Goal: Task Accomplishment & Management: Use online tool/utility

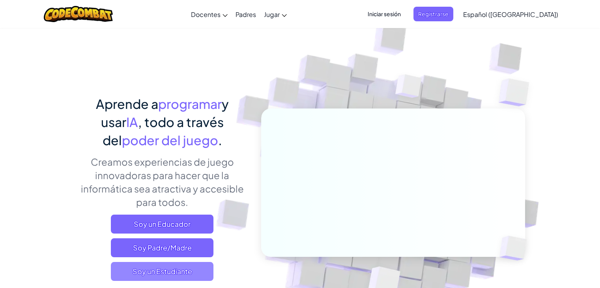
click at [152, 266] on span "Soy un Estudiante" at bounding box center [162, 271] width 103 height 19
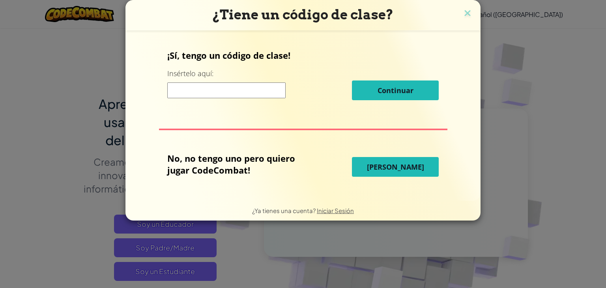
click at [392, 169] on span "[PERSON_NAME]" at bounding box center [395, 166] width 57 height 9
click at [399, 163] on span "[PERSON_NAME]" at bounding box center [395, 166] width 57 height 9
click at [399, 168] on span "[PERSON_NAME]" at bounding box center [395, 166] width 57 height 9
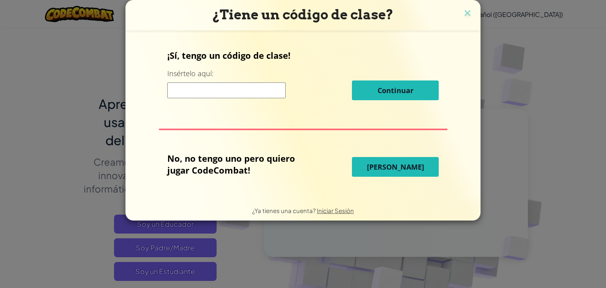
click at [399, 168] on span "[PERSON_NAME]" at bounding box center [395, 166] width 57 height 9
drag, startPoint x: 399, startPoint y: 168, endPoint x: 384, endPoint y: 165, distance: 14.9
click at [384, 165] on span "[PERSON_NAME]" at bounding box center [395, 166] width 57 height 9
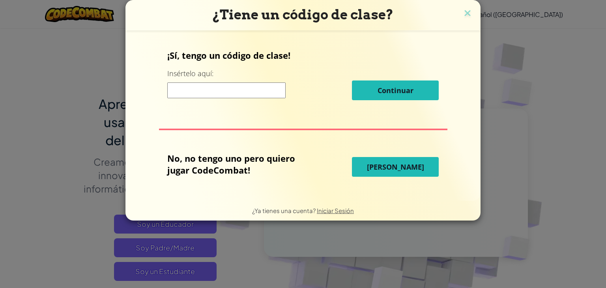
click at [384, 165] on span "[PERSON_NAME]" at bounding box center [395, 166] width 57 height 9
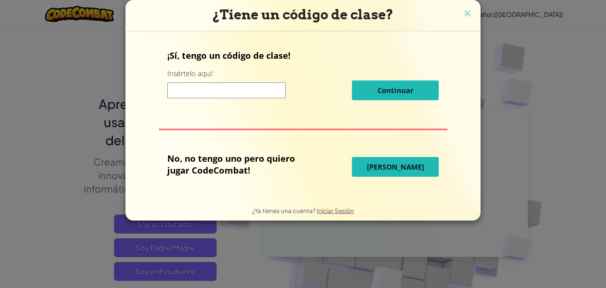
click at [384, 165] on span "[PERSON_NAME]" at bounding box center [395, 166] width 57 height 9
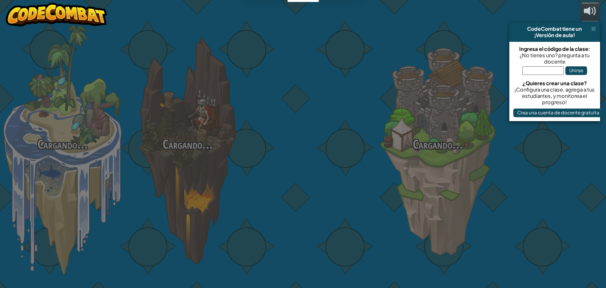
click at [409, 159] on div "Cargando... Cargando... Cargando... Cargando... Cargando... Cargando... Cargand…" at bounding box center [303, 144] width 606 height 288
select select "es-419"
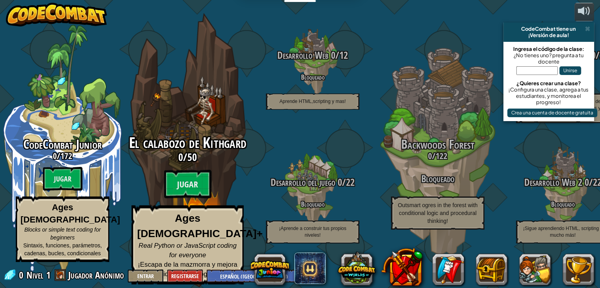
click at [185, 136] on div "El calabozo de Kithgard 0 / 50 Jugar Ages [DEMOGRAPHIC_DATA]+ Real Python or Ja…" at bounding box center [187, 150] width 150 height 300
select select "es-419"
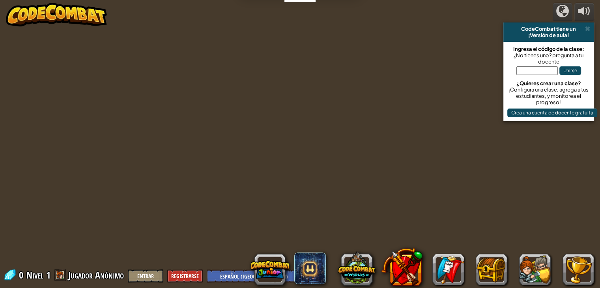
select select "es-419"
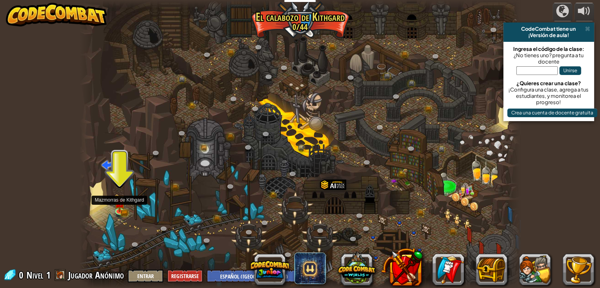
drag, startPoint x: 117, startPoint y: 201, endPoint x: 126, endPoint y: 215, distance: 17.1
drag, startPoint x: 124, startPoint y: 217, endPoint x: 92, endPoint y: 187, distance: 44.1
click at [92, 187] on div at bounding box center [86, 144] width 13 height 288
click at [209, 277] on select "English ([GEOGRAPHIC_DATA]) English ([GEOGRAPHIC_DATA]) 简体中文 繁體中文 русский españ…" at bounding box center [256, 275] width 99 height 13
click at [208, 281] on select "English ([GEOGRAPHIC_DATA]) English ([GEOGRAPHIC_DATA]) 简体中文 繁體中文 русский españ…" at bounding box center [256, 275] width 99 height 13
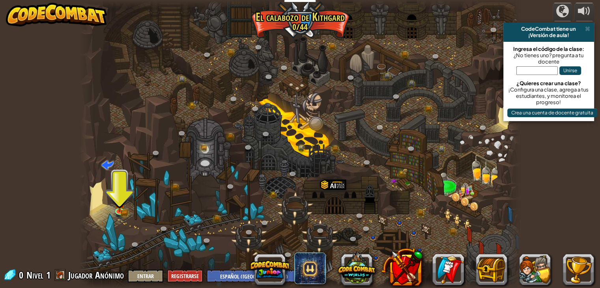
click at [65, 277] on span at bounding box center [60, 275] width 12 height 12
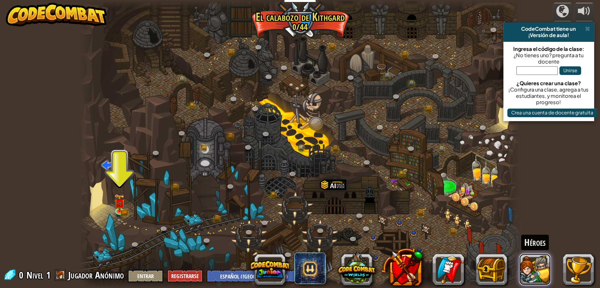
drag, startPoint x: 530, startPoint y: 262, endPoint x: 533, endPoint y: 255, distance: 7.8
click at [535, 261] on button at bounding box center [535, 270] width 32 height 32
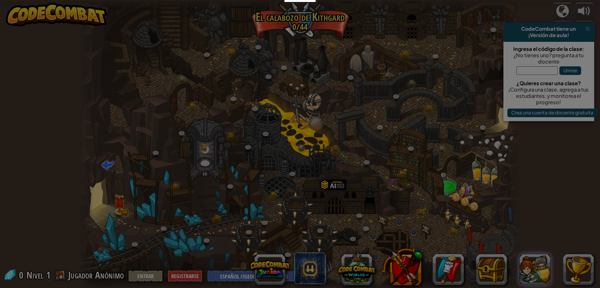
click at [535, 261] on div at bounding box center [300, 144] width 600 height 288
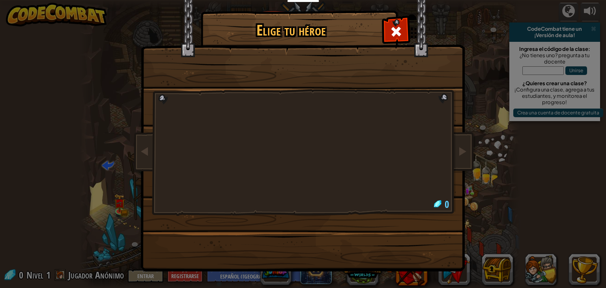
click at [535, 1] on body "Docentes Crear Cuenta Gratis Soluciones para Escuelas y [GEOGRAPHIC_DATA] previ…" at bounding box center [303, 0] width 606 height 1
click at [535, 261] on div "Elige tu héroe 0" at bounding box center [303, 144] width 606 height 288
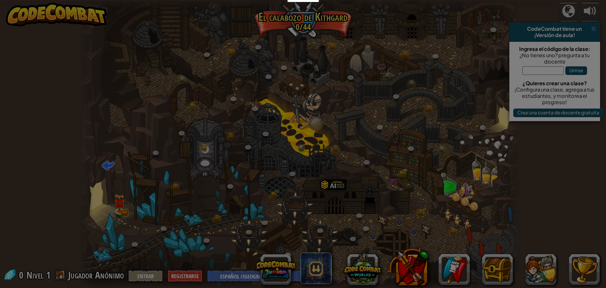
click at [535, 1] on body "Docentes Crear Cuenta Gratis Soluciones para Escuelas y [GEOGRAPHIC_DATA] previ…" at bounding box center [303, 0] width 606 height 1
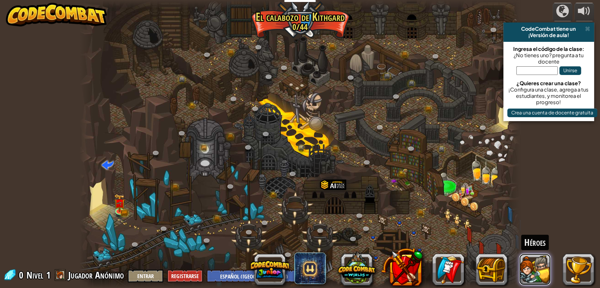
click at [528, 256] on button at bounding box center [535, 270] width 32 height 32
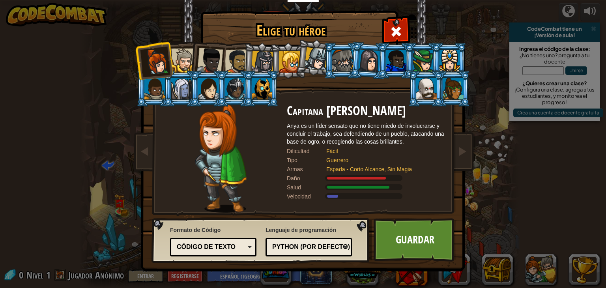
click at [265, 92] on div at bounding box center [262, 88] width 21 height 21
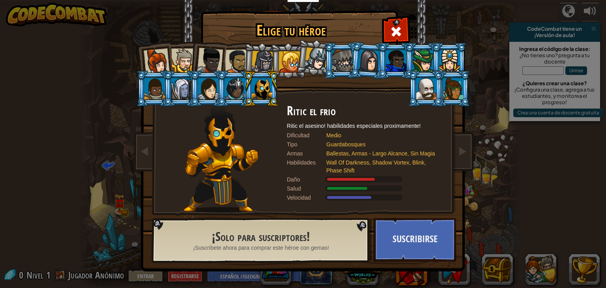
click at [265, 59] on div at bounding box center [262, 62] width 22 height 22
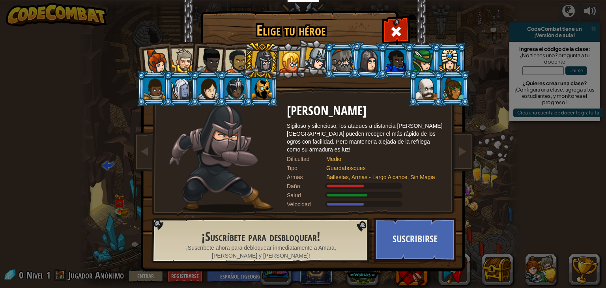
click at [264, 90] on div at bounding box center [262, 88] width 21 height 21
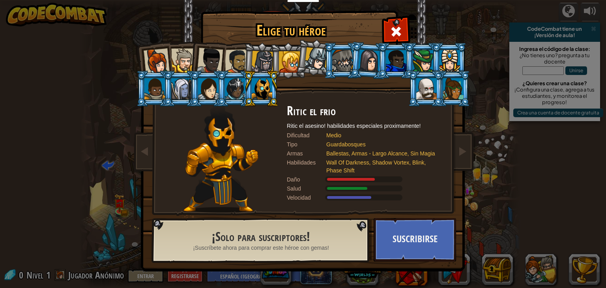
click at [266, 60] on div at bounding box center [262, 62] width 22 height 22
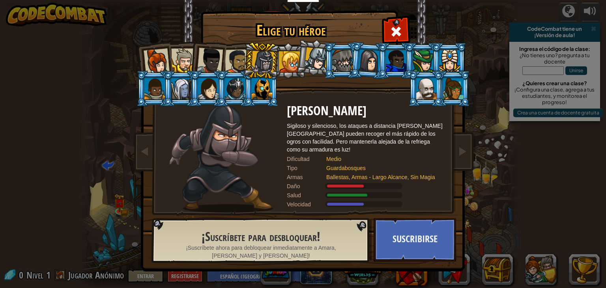
click at [262, 86] on div at bounding box center [262, 88] width 21 height 21
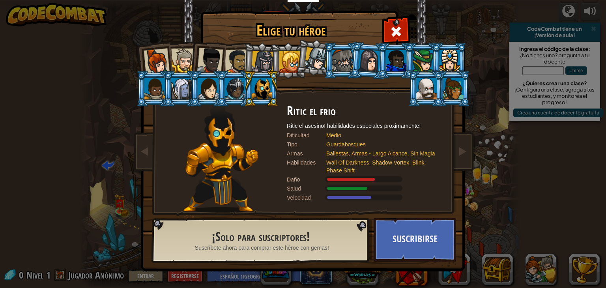
drag, startPoint x: 271, startPoint y: 59, endPoint x: 273, endPoint y: 68, distance: 9.3
click at [273, 68] on li at bounding box center [288, 61] width 36 height 36
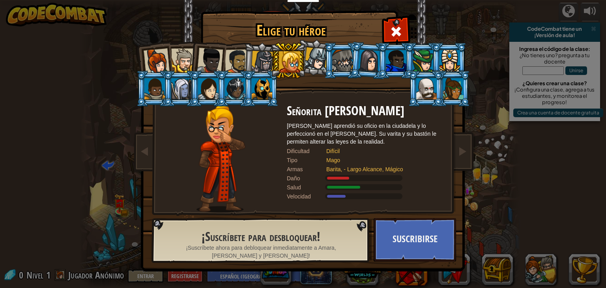
click at [265, 63] on div at bounding box center [262, 62] width 22 height 22
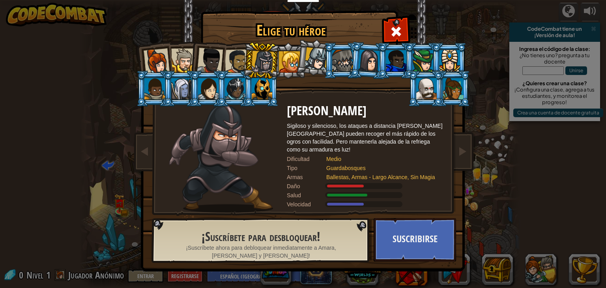
click at [426, 83] on div at bounding box center [426, 88] width 21 height 21
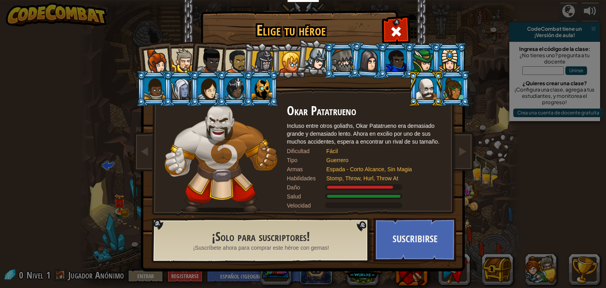
click at [264, 60] on div at bounding box center [262, 62] width 22 height 22
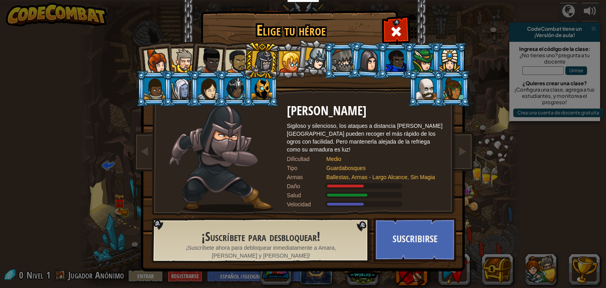
click at [445, 60] on div at bounding box center [450, 60] width 21 height 21
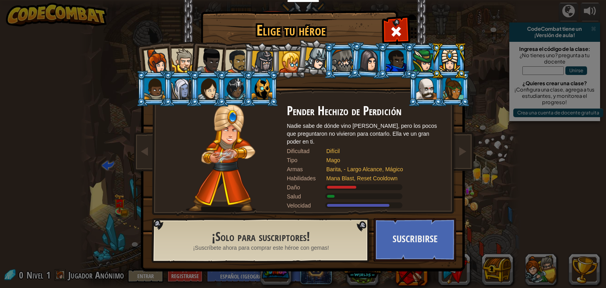
click at [178, 91] on div at bounding box center [181, 88] width 21 height 21
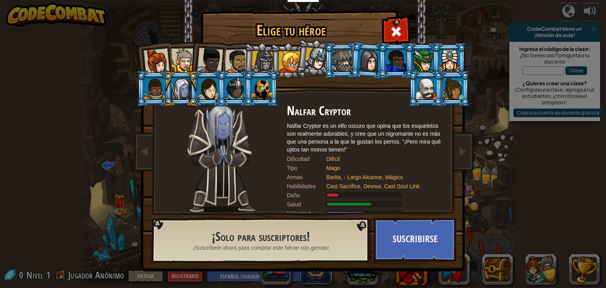
click at [208, 60] on div at bounding box center [210, 61] width 26 height 26
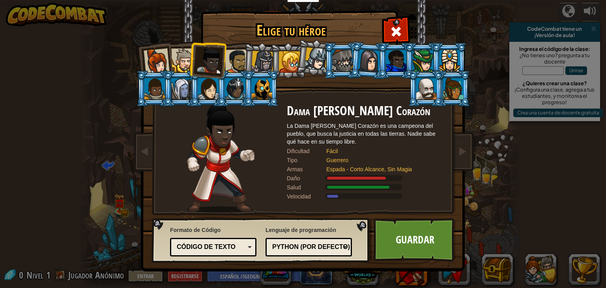
click at [240, 54] on div at bounding box center [237, 61] width 24 height 24
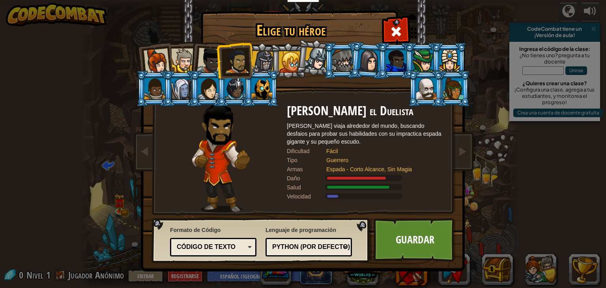
click at [384, 173] on div "[PERSON_NAME] el Duelista [PERSON_NAME] viaja alrededor del mundo, buscando des…" at bounding box center [366, 158] width 158 height 109
click at [343, 59] on div at bounding box center [342, 60] width 21 height 21
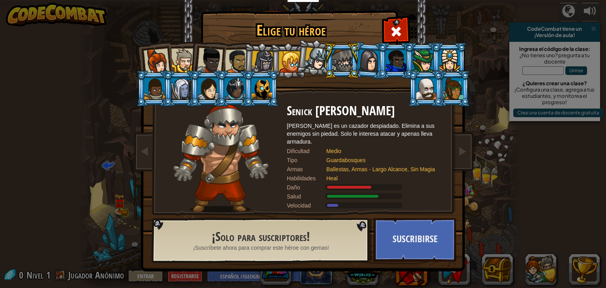
click at [362, 56] on div at bounding box center [369, 60] width 22 height 22
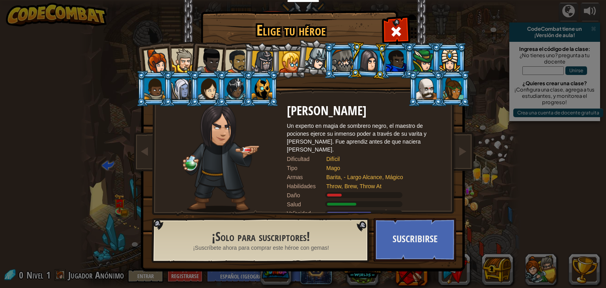
click at [400, 52] on div at bounding box center [396, 60] width 21 height 21
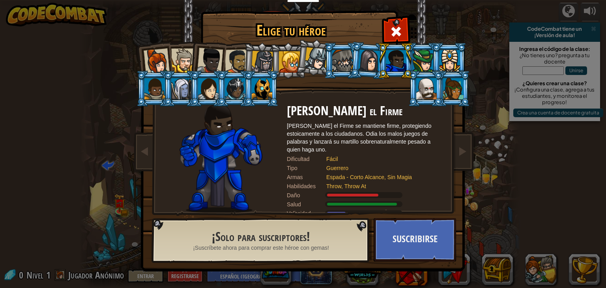
click at [431, 62] on li at bounding box center [449, 61] width 36 height 36
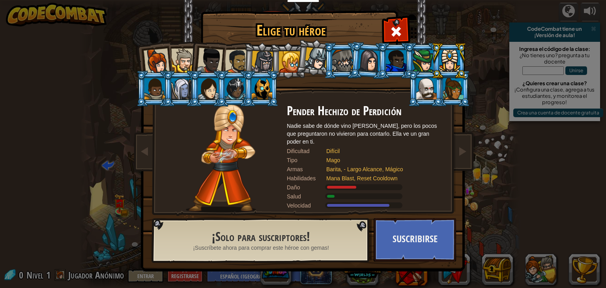
click at [267, 58] on div at bounding box center [262, 62] width 22 height 22
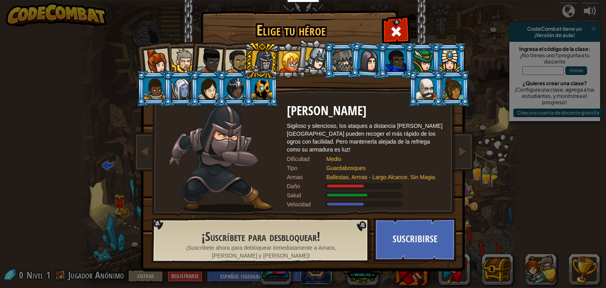
click at [359, 58] on div at bounding box center [369, 60] width 22 height 22
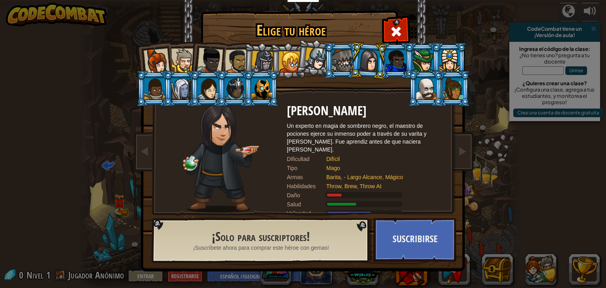
click at [217, 49] on li at bounding box center [207, 59] width 39 height 39
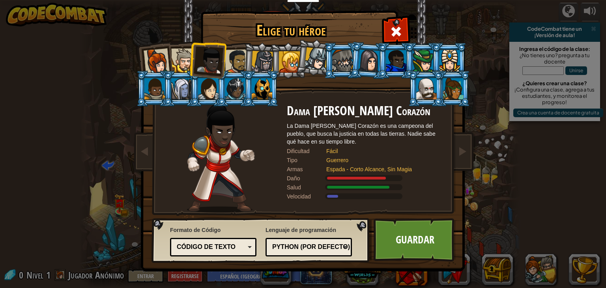
click at [245, 58] on li at bounding box center [261, 61] width 37 height 38
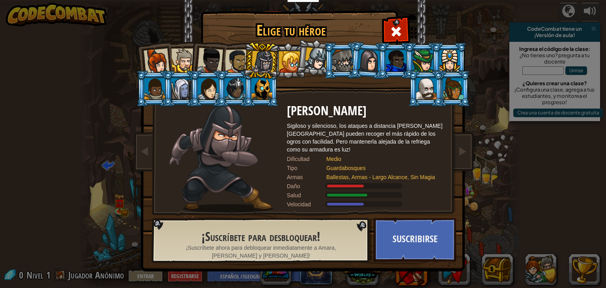
click at [234, 56] on div at bounding box center [237, 61] width 24 height 24
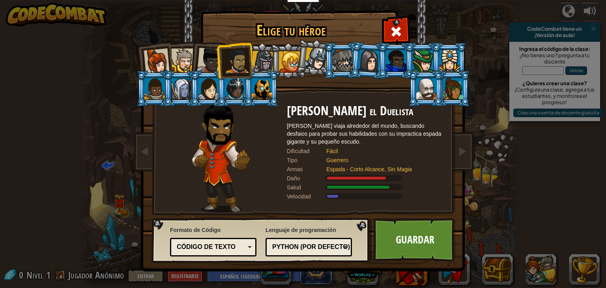
click at [322, 66] on div at bounding box center [316, 58] width 23 height 23
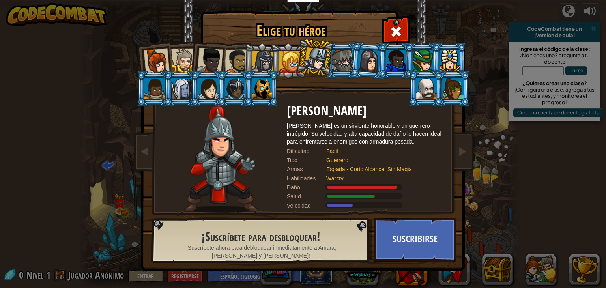
click at [235, 52] on div at bounding box center [237, 61] width 24 height 24
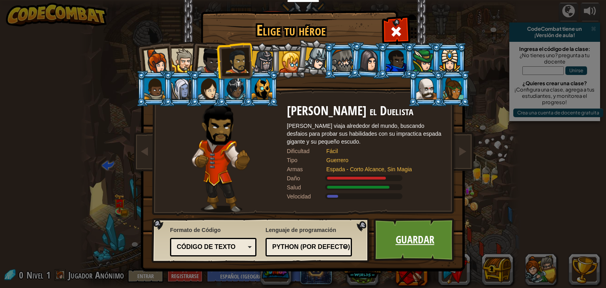
click at [396, 230] on link "Guardar" at bounding box center [415, 239] width 82 height 43
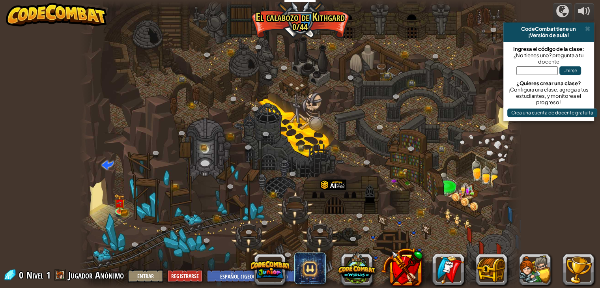
click at [396, 230] on div at bounding box center [300, 144] width 441 height 288
click at [258, 127] on div at bounding box center [300, 144] width 441 height 288
click at [299, 213] on div at bounding box center [300, 144] width 441 height 288
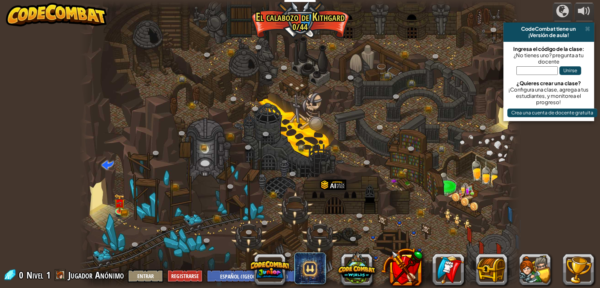
click at [301, 212] on div at bounding box center [300, 144] width 441 height 288
click at [303, 210] on div at bounding box center [300, 144] width 441 height 288
click at [266, 136] on link at bounding box center [268, 135] width 16 height 16
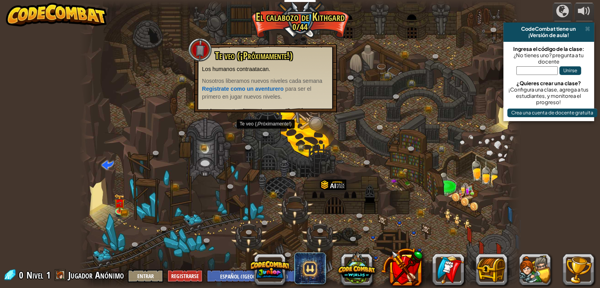
click at [276, 143] on div at bounding box center [300, 144] width 441 height 288
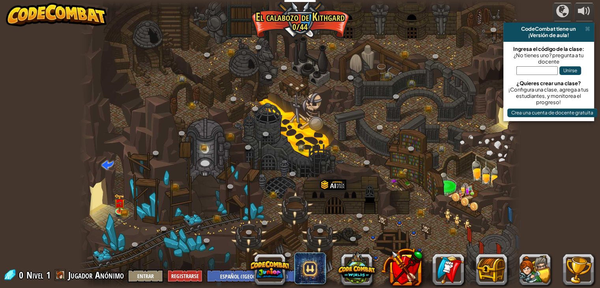
click at [276, 143] on div at bounding box center [300, 144] width 441 height 288
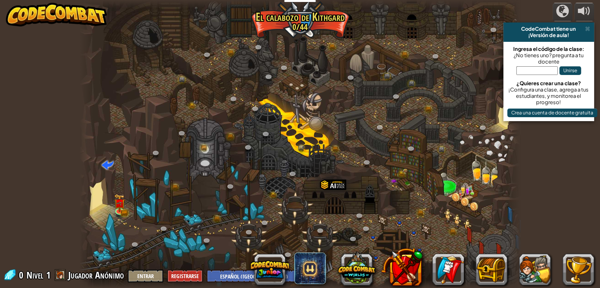
click at [276, 143] on div at bounding box center [300, 144] width 441 height 288
drag, startPoint x: 276, startPoint y: 143, endPoint x: 439, endPoint y: 167, distance: 164.3
click at [439, 167] on div at bounding box center [300, 144] width 441 height 288
click at [117, 222] on div at bounding box center [300, 144] width 441 height 288
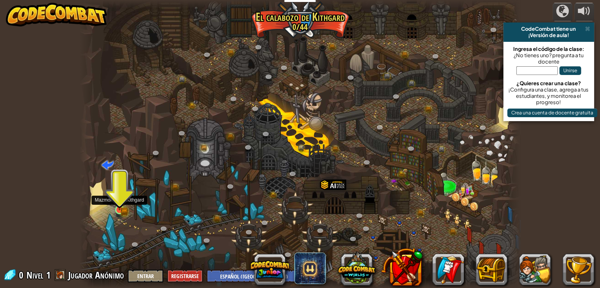
click at [118, 204] on img at bounding box center [119, 198] width 11 height 24
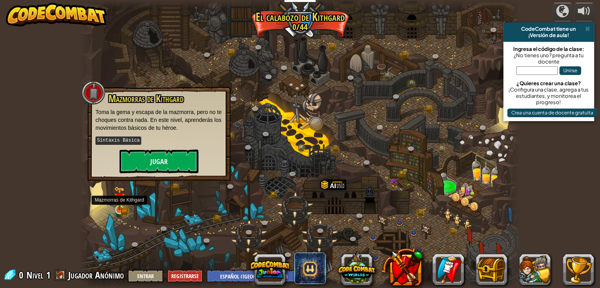
click at [118, 204] on img at bounding box center [119, 198] width 11 height 24
click at [165, 148] on div "Mazmorras de Kithgard Toma la gema y escapa de la mazmorra, pero no te choques …" at bounding box center [158, 134] width 127 height 80
click at [166, 156] on button "Jugar" at bounding box center [159, 162] width 79 height 24
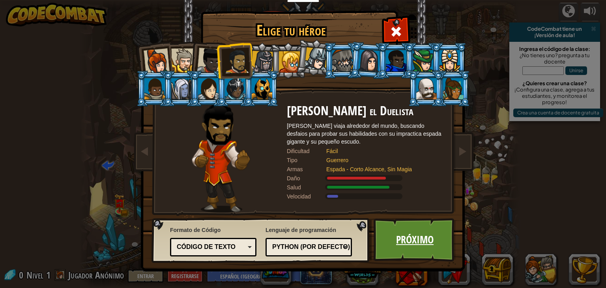
click at [440, 246] on link "Próximo" at bounding box center [415, 239] width 82 height 43
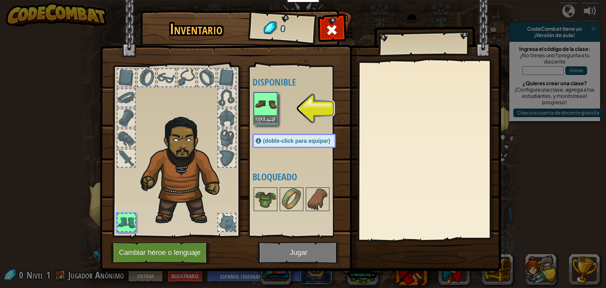
click at [271, 112] on img at bounding box center [265, 104] width 22 height 22
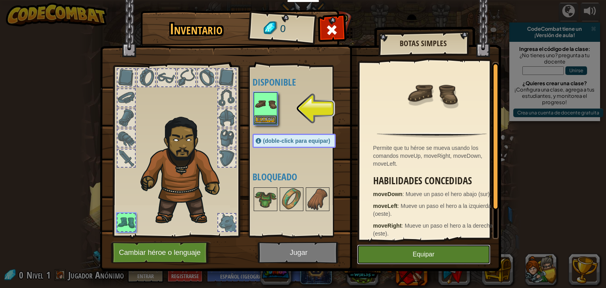
click at [434, 253] on button "Equipar" at bounding box center [423, 255] width 133 height 20
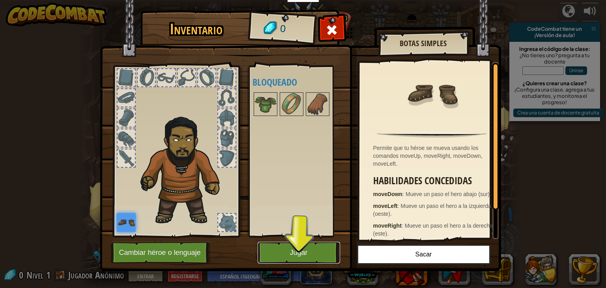
click at [305, 249] on button "Jugar" at bounding box center [299, 253] width 82 height 22
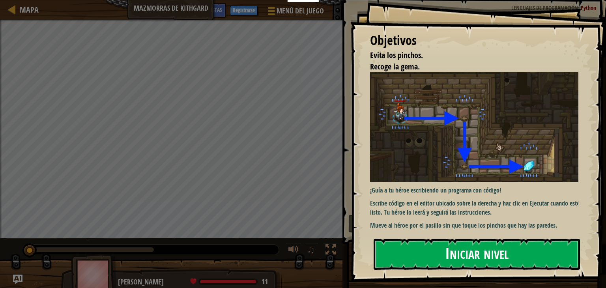
click at [510, 268] on button "Iniciar nivel" at bounding box center [477, 254] width 206 height 31
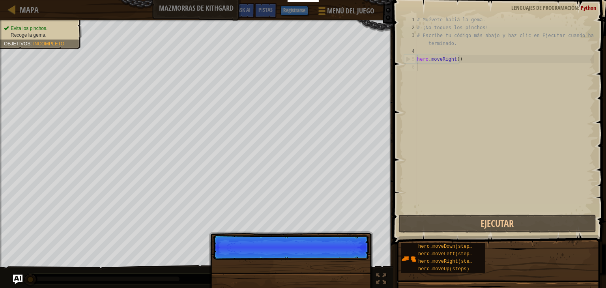
scroll to position [4, 0]
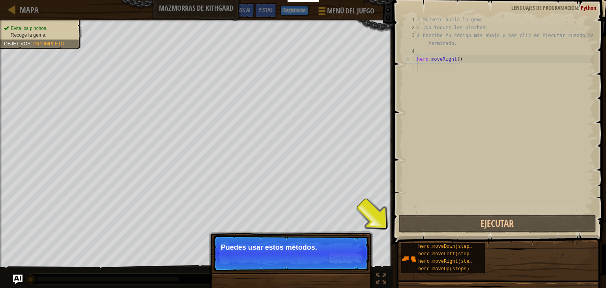
drag, startPoint x: 344, startPoint y: 264, endPoint x: 290, endPoint y: 262, distance: 54.1
click at [290, 262] on p "Saltar (esc) Continuar Puedes usar estos métodos." at bounding box center [291, 253] width 157 height 36
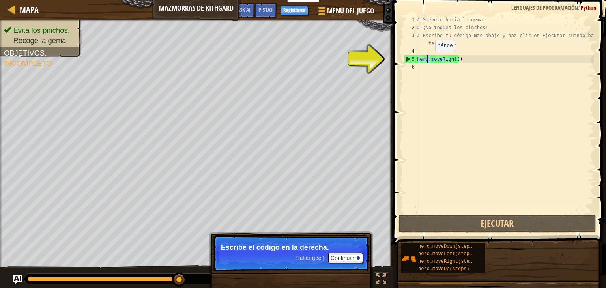
click at [428, 62] on div "# Muévete hacia la gema. # ¡No toques los pinchos! # Escribe tu código más abaj…" at bounding box center [504, 122] width 179 height 213
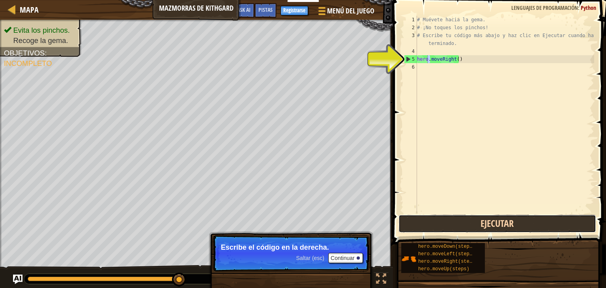
click at [494, 226] on button "Ejecutar" at bounding box center [498, 224] width 198 height 18
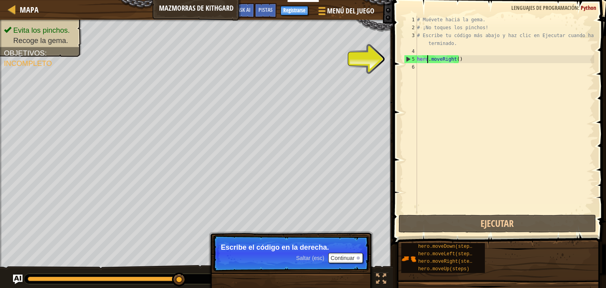
scroll to position [4, 1]
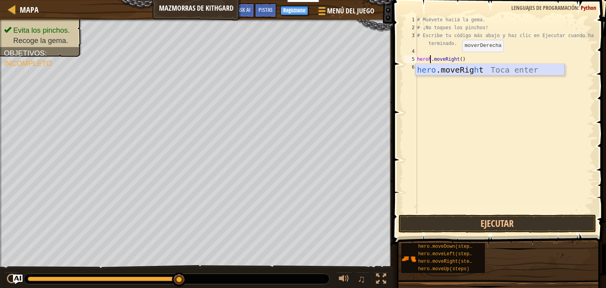
click at [522, 70] on div "hero .moveRig h t Toca enter" at bounding box center [489, 82] width 149 height 36
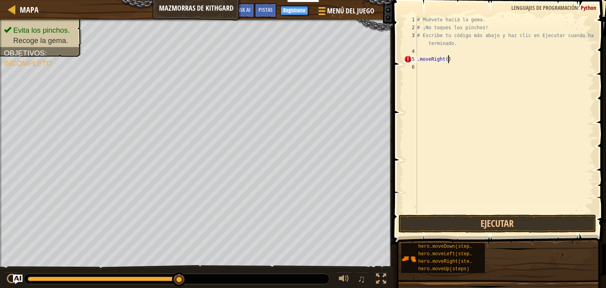
click at [450, 57] on div "# Muévete hacia la gema. # ¡No toques los pinchos! # Escribe tu código más abaj…" at bounding box center [504, 122] width 179 height 213
type textarea "."
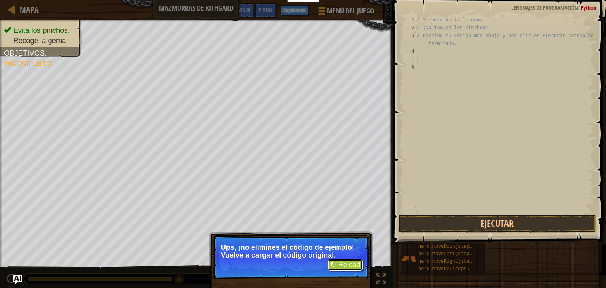
click at [359, 268] on button "↻ Reload" at bounding box center [345, 265] width 35 height 12
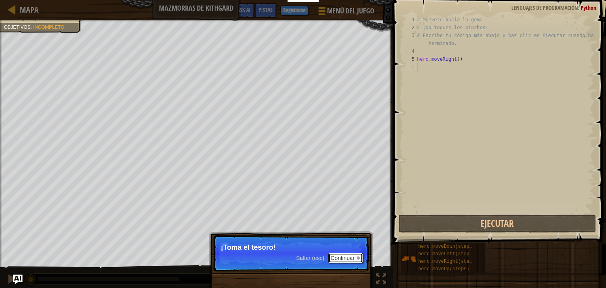
click at [354, 256] on button "Continuar" at bounding box center [345, 258] width 35 height 10
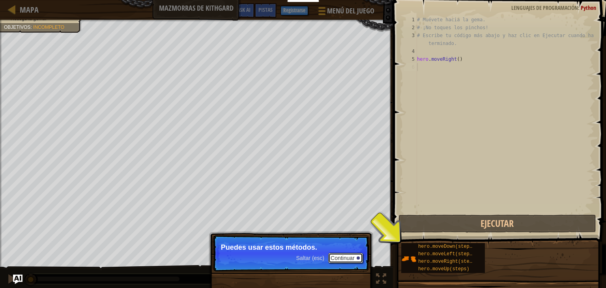
click at [348, 255] on button "Continuar" at bounding box center [345, 258] width 35 height 10
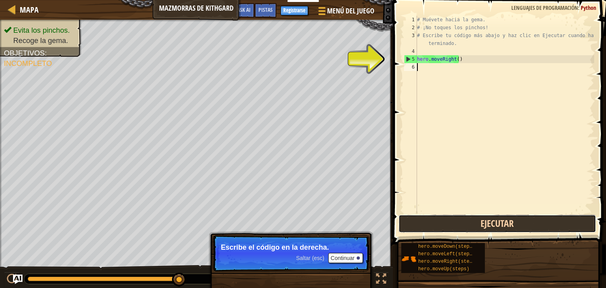
click at [500, 222] on button "Ejecutar" at bounding box center [498, 224] width 198 height 18
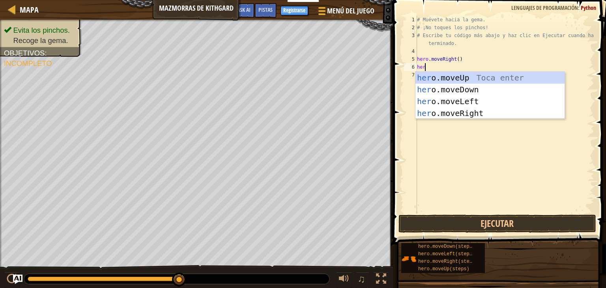
type textarea "hero"
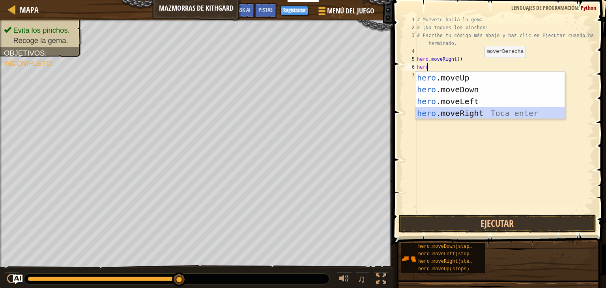
click at [499, 114] on div "hero .moveUp Toca enter hero .moveDown Toca enter hero .moveLeft Toca enter her…" at bounding box center [489, 107] width 149 height 71
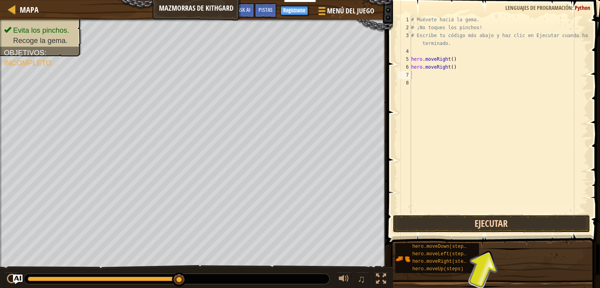
click at [469, 220] on button "Ejecutar" at bounding box center [492, 224] width 198 height 18
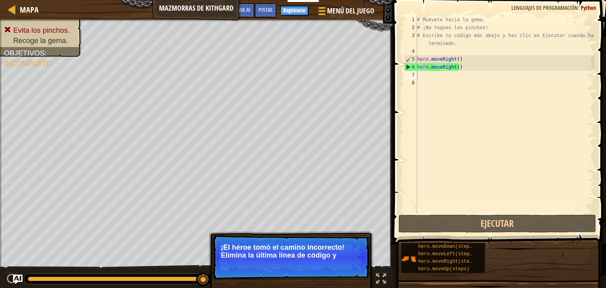
click at [331, 247] on p "¡El héroe tomó el camino incorrecto! Elimina la última línea de código y" at bounding box center [291, 251] width 140 height 16
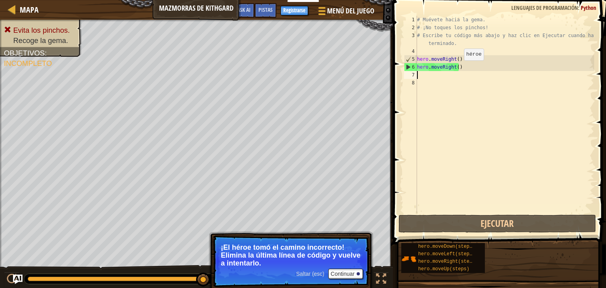
click at [457, 68] on div "# Muévete hacia la gema. # ¡No toques los pinchos! # Escribe tu código más abaj…" at bounding box center [504, 122] width 179 height 213
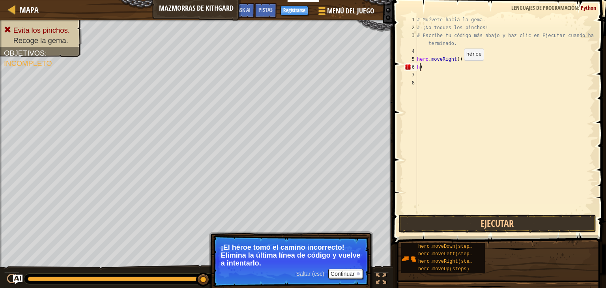
type textarea ")"
click at [423, 70] on div "# Muévete hacia la gema. # ¡No toques los pinchos! # Escribe tu código más abaj…" at bounding box center [504, 122] width 179 height 213
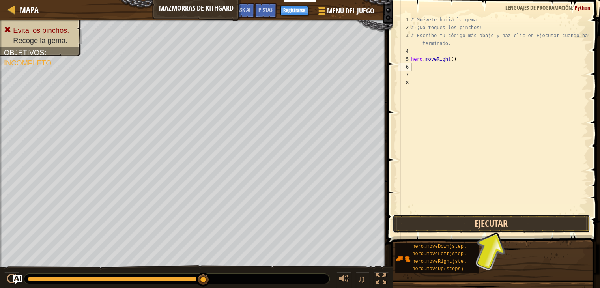
click at [464, 222] on button "Ejecutar" at bounding box center [492, 224] width 198 height 18
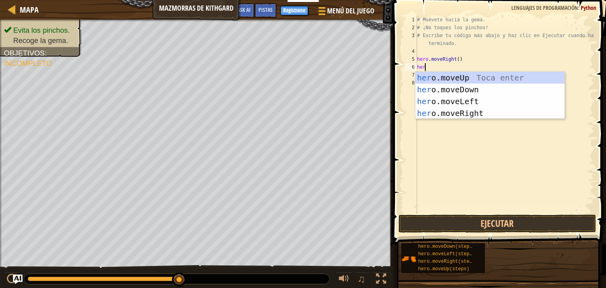
type textarea "hero"
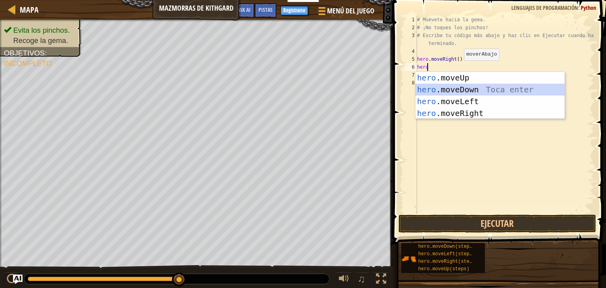
click at [457, 86] on div "hero .moveUp Toca enter hero .moveDown Toca enter hero .moveLeft Toca enter her…" at bounding box center [489, 107] width 149 height 71
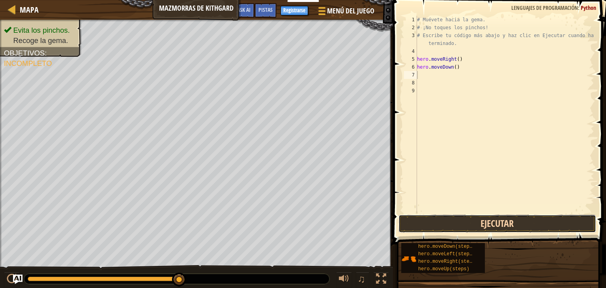
click at [490, 224] on button "Ejecutar" at bounding box center [498, 224] width 198 height 18
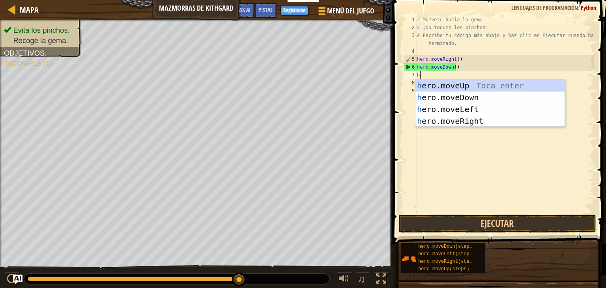
type textarea "he"
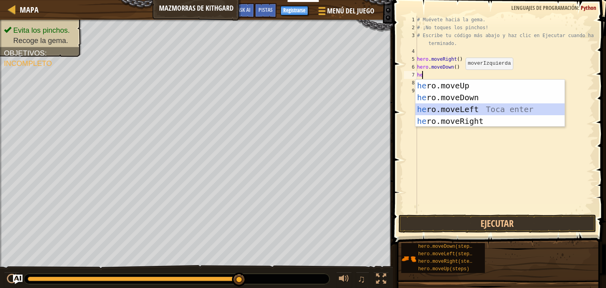
click at [458, 106] on div "he ro.moveUp Toca enter he ro.moveDown Toca enter he ro.moveLeft Toca enter he …" at bounding box center [489, 115] width 149 height 71
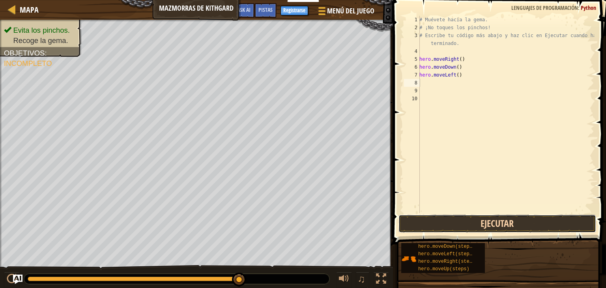
click at [422, 221] on button "Ejecutar" at bounding box center [498, 224] width 198 height 18
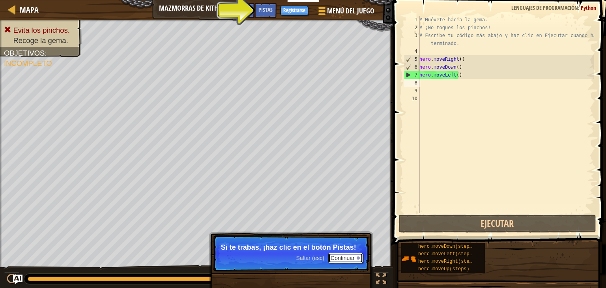
click at [334, 256] on button "Continuar" at bounding box center [345, 258] width 35 height 10
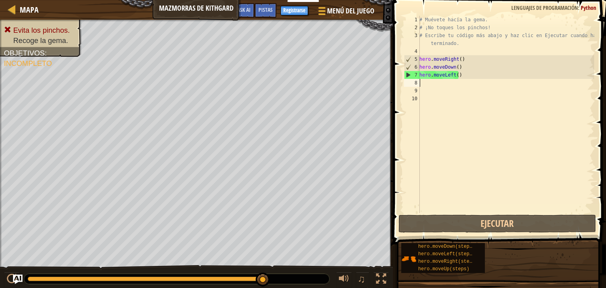
click at [461, 78] on div "# Muévete hacia la gema. # ¡No toques los pinchos! # Escribe tu código más abaj…" at bounding box center [506, 122] width 176 height 213
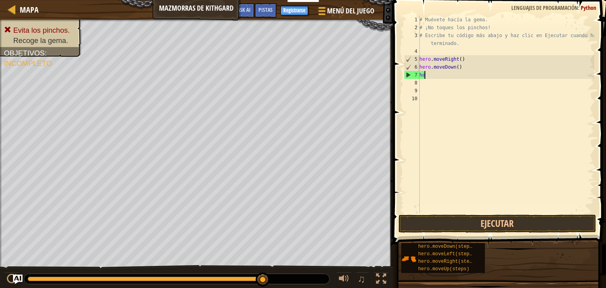
type textarea "h"
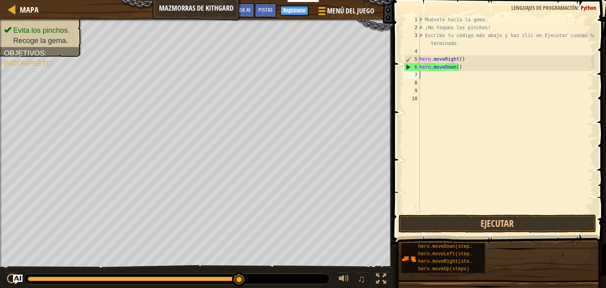
type textarea "h"
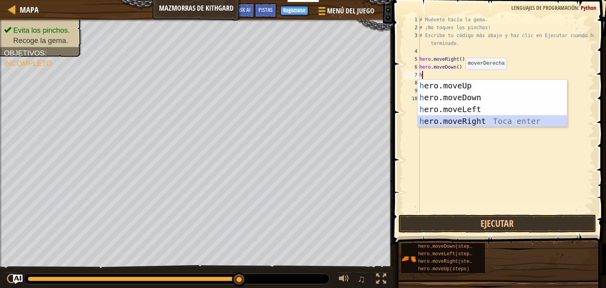
drag, startPoint x: 454, startPoint y: 117, endPoint x: 432, endPoint y: 142, distance: 33.0
click at [432, 142] on div "# Muévete hacia la gema. # ¡No toques los pinchos! # Escribe tu código más abaj…" at bounding box center [506, 122] width 176 height 213
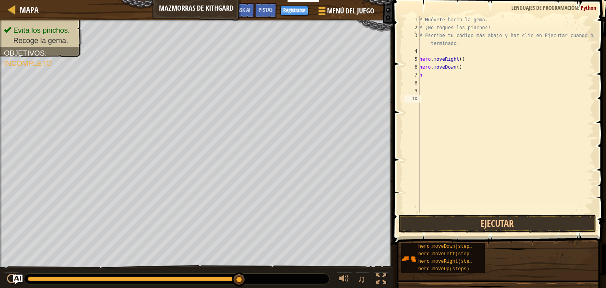
click at [425, 75] on div "# Muévete hacia la gema. # ¡No toques los pinchos! # Escribe tu código más abaj…" at bounding box center [506, 122] width 176 height 213
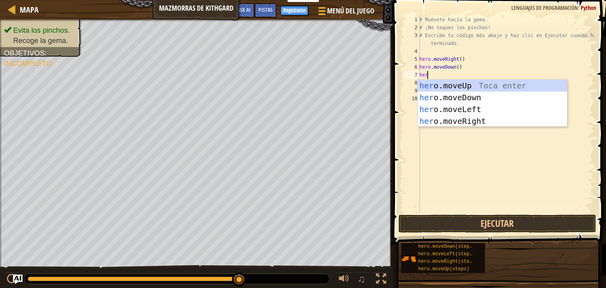
type textarea "hero"
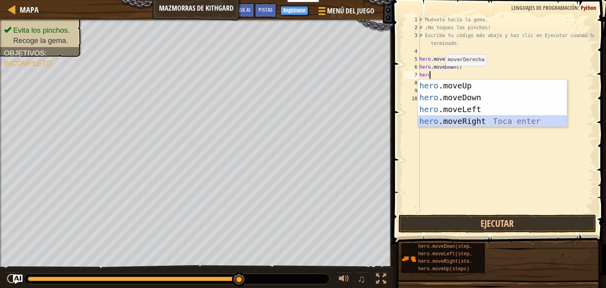
click at [468, 118] on div "hero .moveUp Toca enter hero .moveDown Toca enter hero .moveLeft Toca enter her…" at bounding box center [492, 115] width 149 height 71
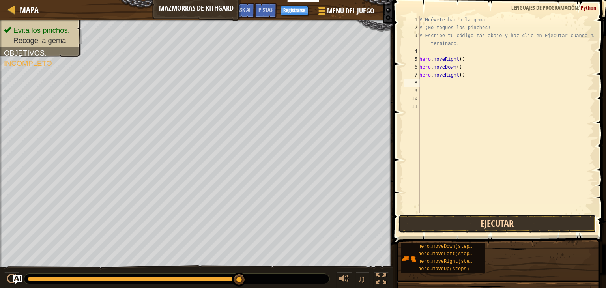
click at [464, 225] on button "Ejecutar" at bounding box center [498, 224] width 198 height 18
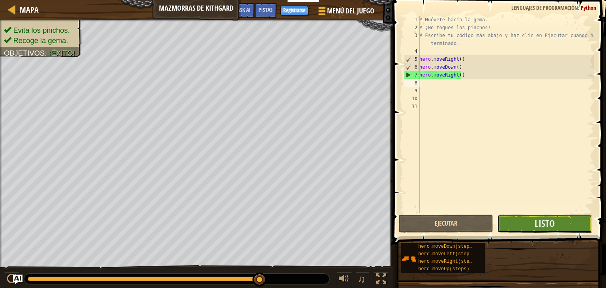
click at [533, 225] on button "Listo" at bounding box center [544, 224] width 95 height 18
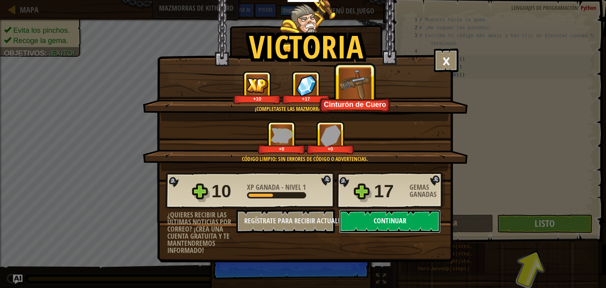
click at [383, 217] on button "Continuar" at bounding box center [390, 222] width 102 height 24
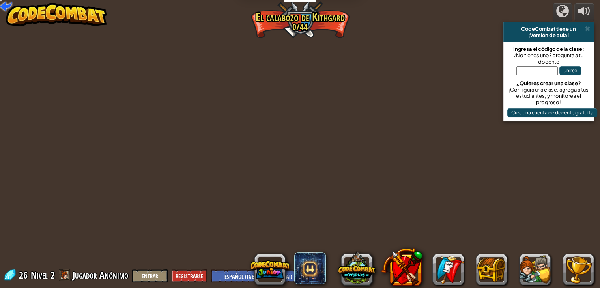
select select "es-419"
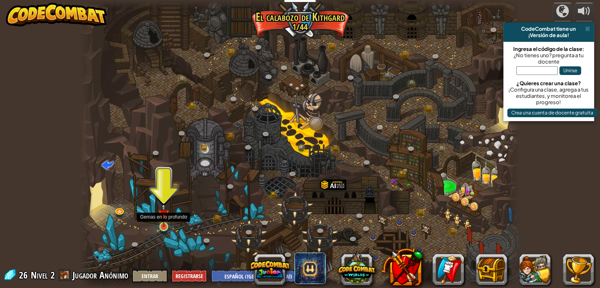
click at [164, 221] on img at bounding box center [163, 214] width 11 height 25
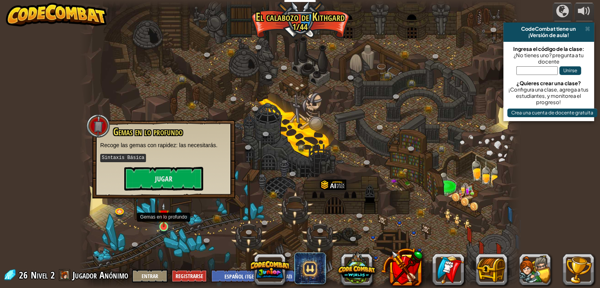
click at [164, 221] on img at bounding box center [163, 214] width 11 height 25
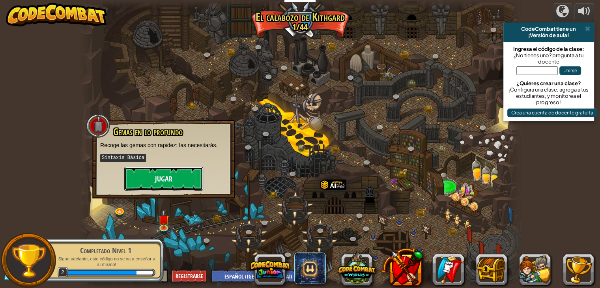
click at [171, 181] on button "Jugar" at bounding box center [163, 179] width 79 height 24
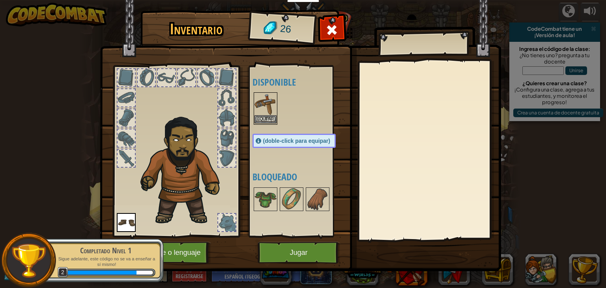
click at [265, 114] on img at bounding box center [265, 104] width 22 height 22
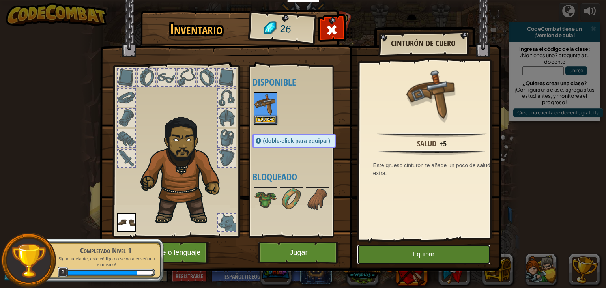
click at [434, 254] on button "Equipar" at bounding box center [423, 255] width 133 height 20
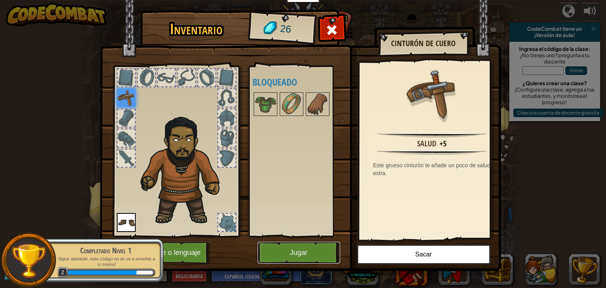
click at [320, 248] on button "Jugar" at bounding box center [299, 253] width 82 height 22
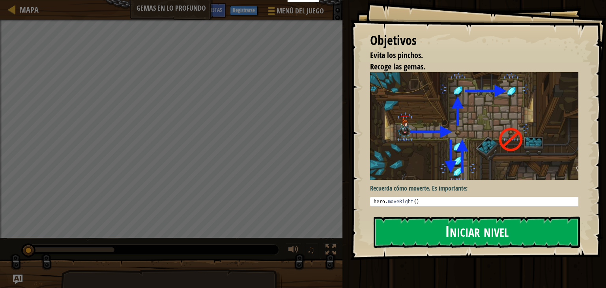
click at [434, 223] on button "Iniciar nivel" at bounding box center [477, 232] width 206 height 31
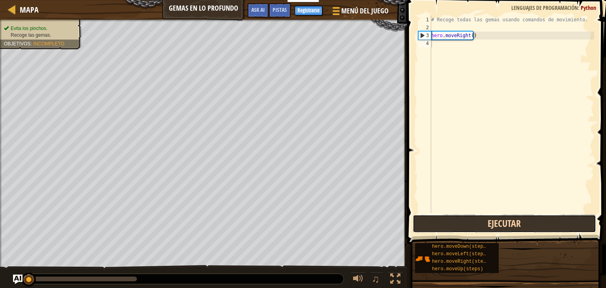
click at [472, 220] on button "Ejecutar" at bounding box center [505, 224] width 184 height 18
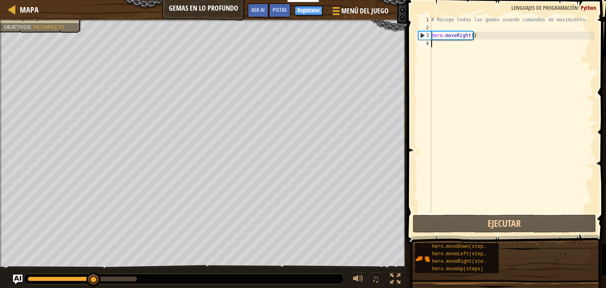
type textarea "h"
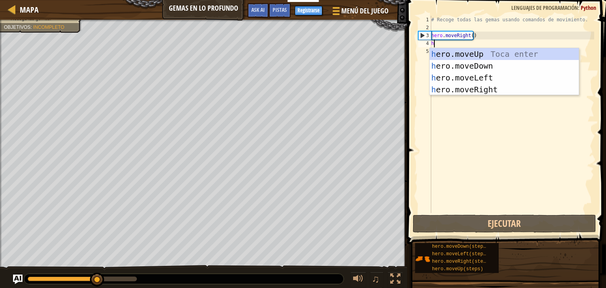
scroll to position [4, 0]
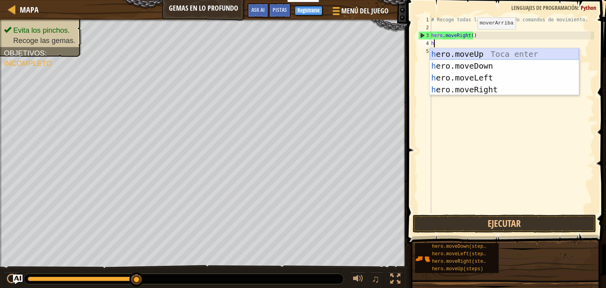
click at [469, 50] on div "h ero.moveUp Toca enter h ero.moveDown Toca enter h ero.moveLeft Toca enter h e…" at bounding box center [504, 83] width 149 height 71
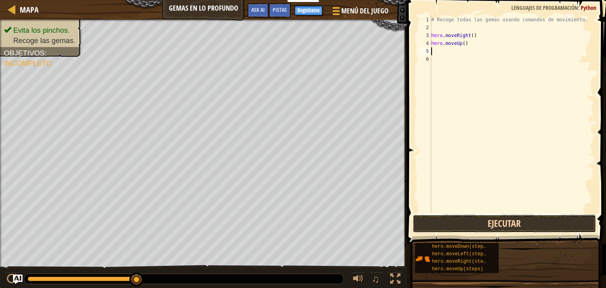
click at [430, 226] on button "Ejecutar" at bounding box center [505, 224] width 184 height 18
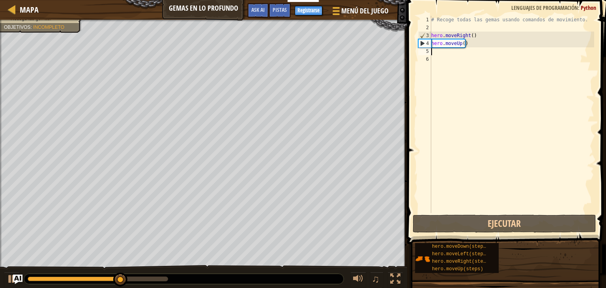
type textarea "h"
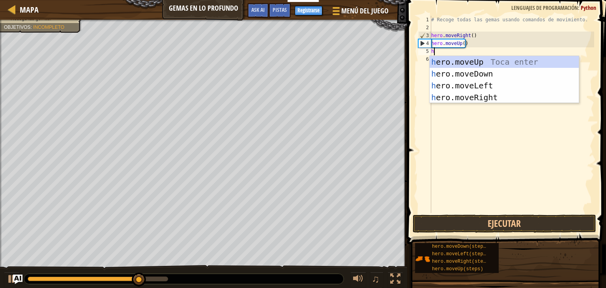
click at [456, 56] on div "h ero.moveUp Toca enter h ero.moveDown Toca enter h ero.moveLeft Toca enter h e…" at bounding box center [504, 91] width 149 height 71
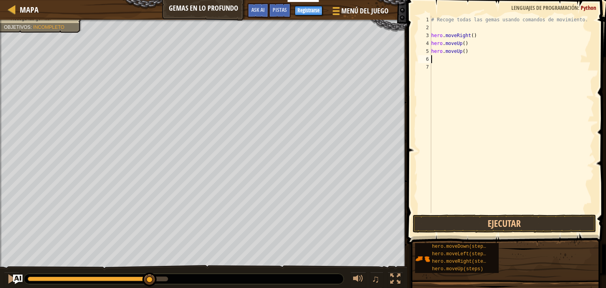
type textarea "h"
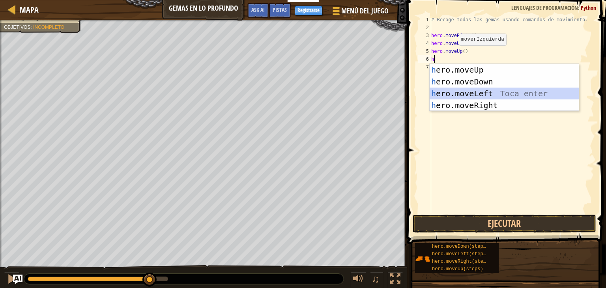
click at [457, 92] on div "h ero.moveUp Toca enter h ero.moveDown Toca enter h ero.moveLeft Toca enter h e…" at bounding box center [504, 99] width 149 height 71
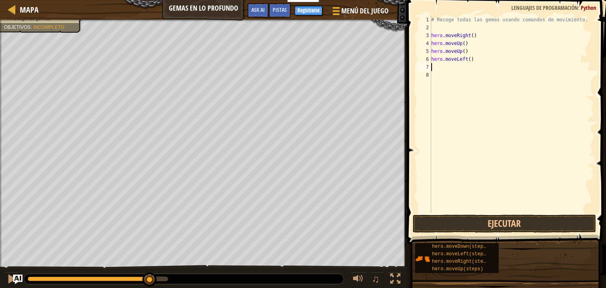
click at [472, 59] on div "# Recoge todas las gemas usando comandos de movimiento. hero . moveRight ( ) he…" at bounding box center [512, 122] width 165 height 213
type textarea "h"
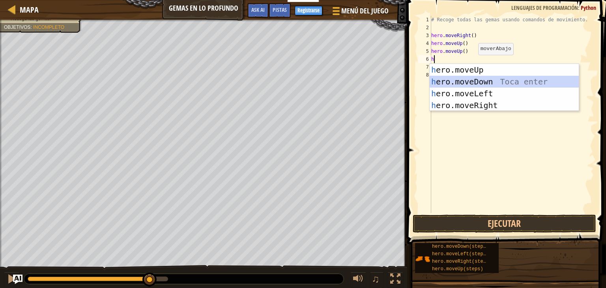
click at [473, 76] on div "h ero.moveUp Toca enter h ero.moveDown Toca enter h ero.moveLeft Toca enter h e…" at bounding box center [504, 99] width 149 height 71
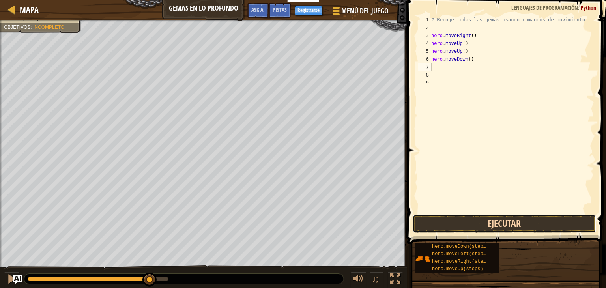
click at [464, 217] on button "Ejecutar" at bounding box center [505, 224] width 184 height 18
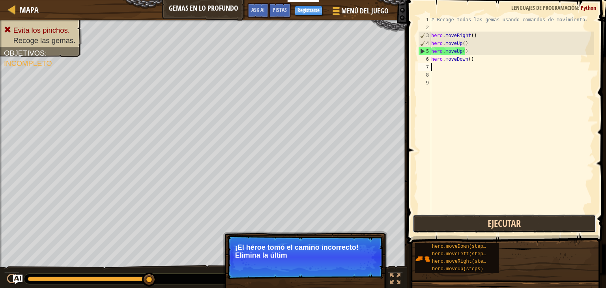
click at [446, 228] on button "Ejecutar" at bounding box center [505, 224] width 184 height 18
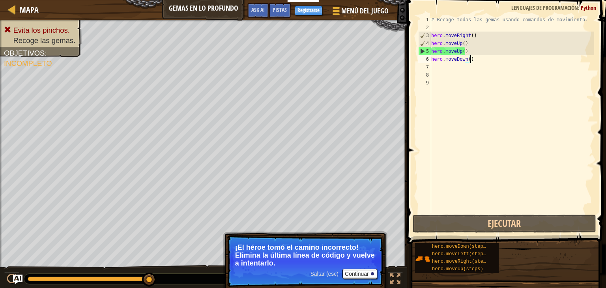
click at [473, 59] on div "# Recoge todas las gemas usando comandos de movimiento. hero . moveRight ( ) he…" at bounding box center [512, 122] width 165 height 213
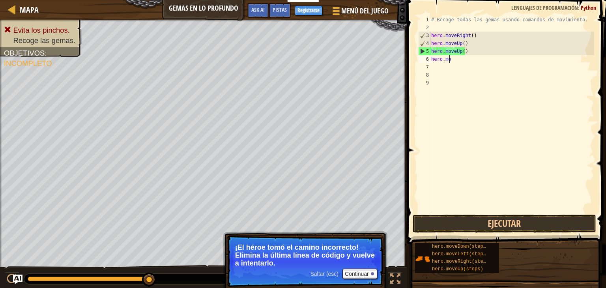
type textarea "h"
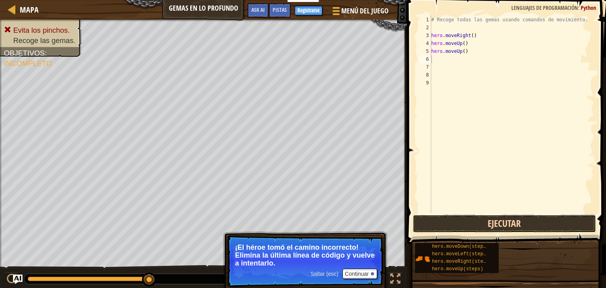
click at [522, 223] on button "Ejecutar" at bounding box center [505, 224] width 184 height 18
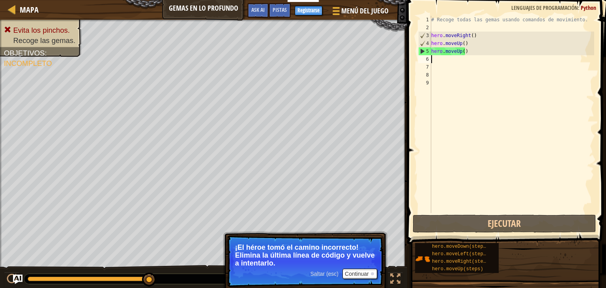
click at [472, 51] on div "# Recoge todas las gemas usando comandos de movimiento. hero . moveRight ( ) he…" at bounding box center [512, 122] width 165 height 213
type textarea "hero.moveUp()"
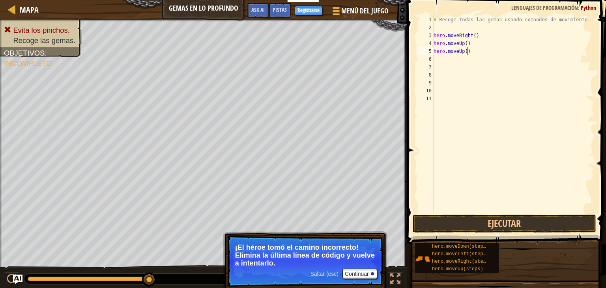
click at [469, 52] on div "# Recoge todas las gemas usando comandos de movimiento. hero . moveRight ( ) he…" at bounding box center [513, 122] width 162 height 213
type textarea "h"
click at [472, 226] on button "Ejecutar" at bounding box center [505, 224] width 184 height 18
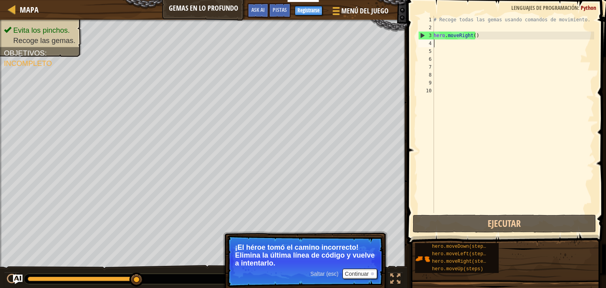
type textarea "h"
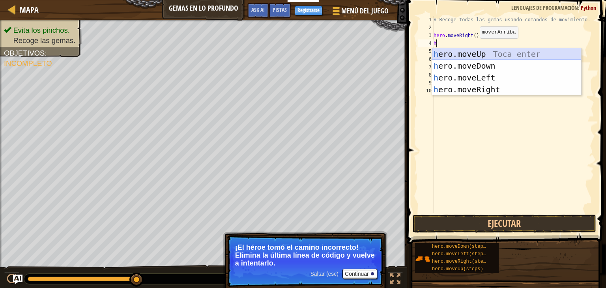
click at [474, 52] on div "h ero.moveUp Toca enter h ero.moveDown Toca enter h ero.moveLeft Toca enter h e…" at bounding box center [506, 83] width 149 height 71
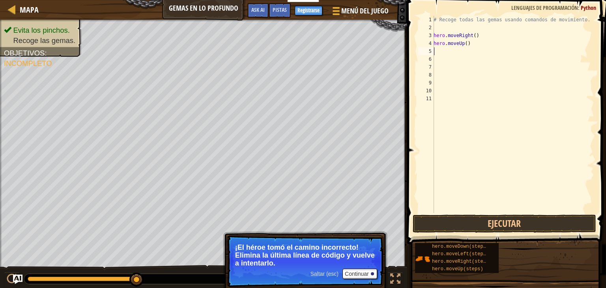
type textarea "h"
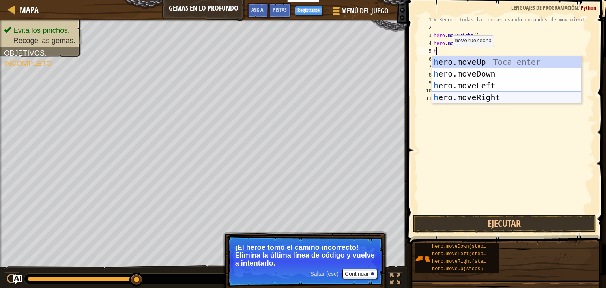
click at [477, 95] on div "h ero.moveUp Toca enter h ero.moveDown Toca enter h ero.moveLeft Toca enter h e…" at bounding box center [506, 91] width 149 height 71
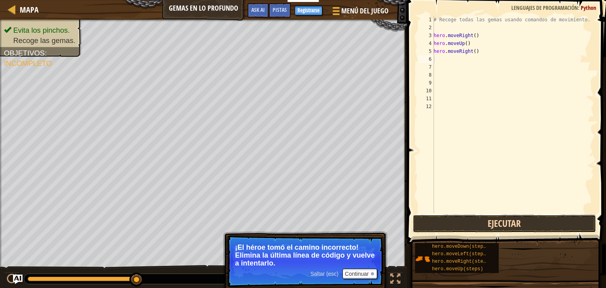
click at [460, 224] on button "Ejecutar" at bounding box center [505, 224] width 184 height 18
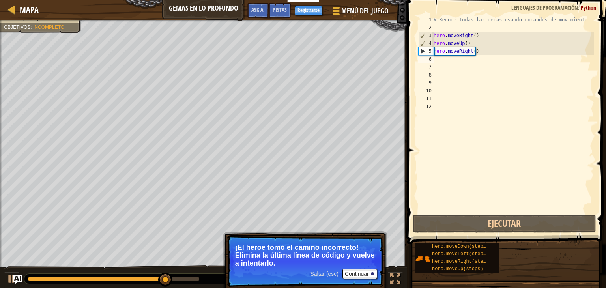
type textarea "h"
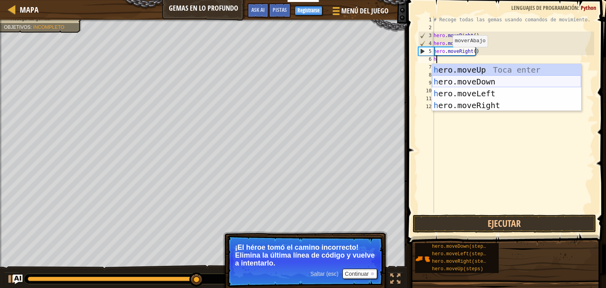
click at [482, 83] on div "h ero.moveUp Toca enter h ero.moveDown Toca enter h ero.moveLeft Toca enter h e…" at bounding box center [506, 99] width 149 height 71
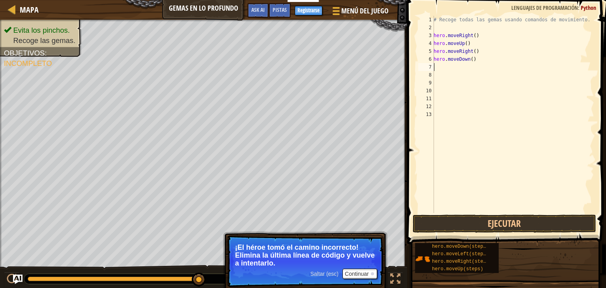
type textarea "f"
type textarea "h"
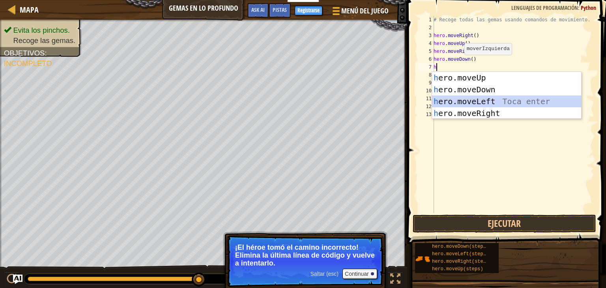
click at [483, 101] on div "h ero.moveUp Toca enter h ero.moveDown Toca enter h ero.moveLeft Toca enter h e…" at bounding box center [506, 107] width 149 height 71
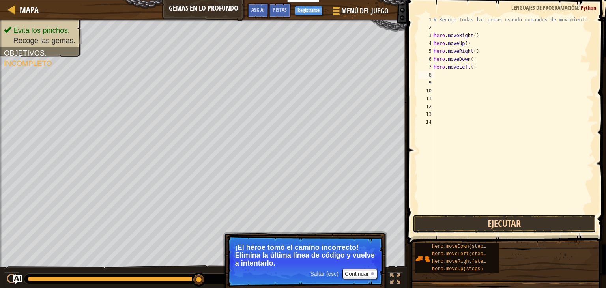
click at [453, 226] on button "Ejecutar" at bounding box center [505, 224] width 184 height 18
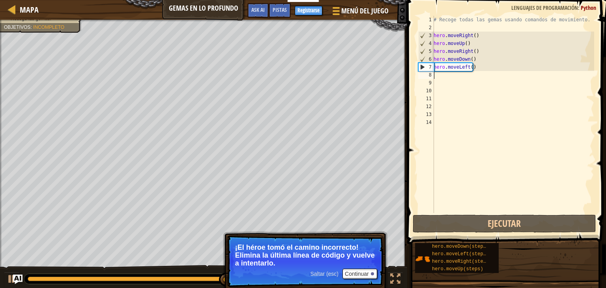
type textarea "h"
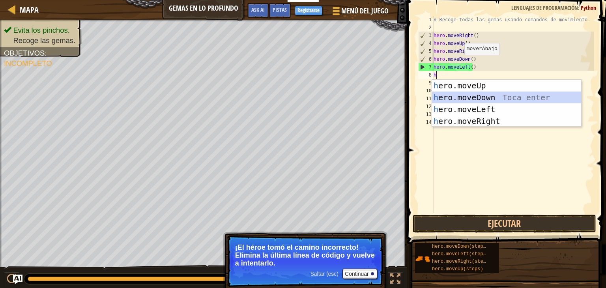
click at [480, 97] on div "h ero.moveUp Toca enter h ero.moveDown Toca enter h ero.moveLeft Toca enter h e…" at bounding box center [506, 115] width 149 height 71
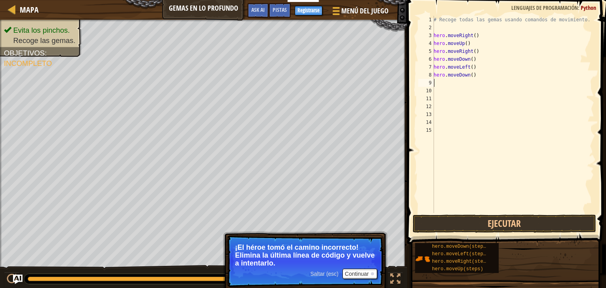
type textarea "h"
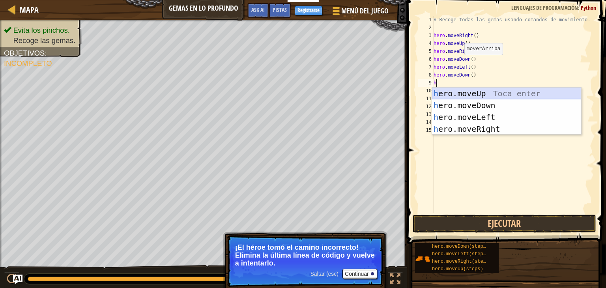
click at [460, 90] on div "h ero.moveUp Toca enter h ero.moveDown Toca enter h ero.moveLeft Toca enter h e…" at bounding box center [506, 123] width 149 height 71
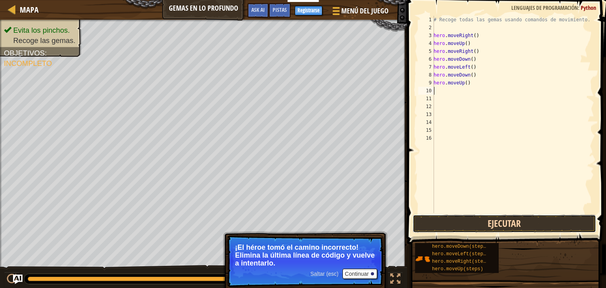
click at [448, 223] on button "Ejecutar" at bounding box center [505, 224] width 184 height 18
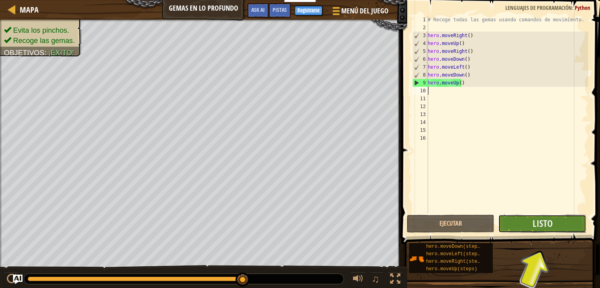
click at [531, 220] on button "Listo" at bounding box center [542, 224] width 88 height 18
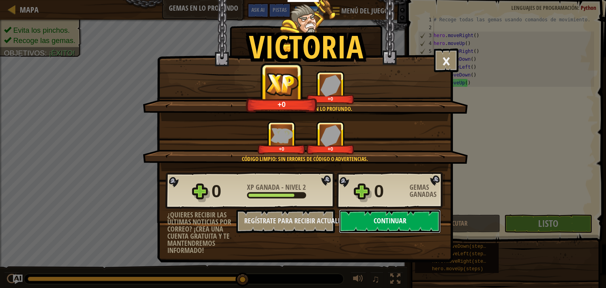
click at [414, 223] on button "Continuar" at bounding box center [390, 222] width 102 height 24
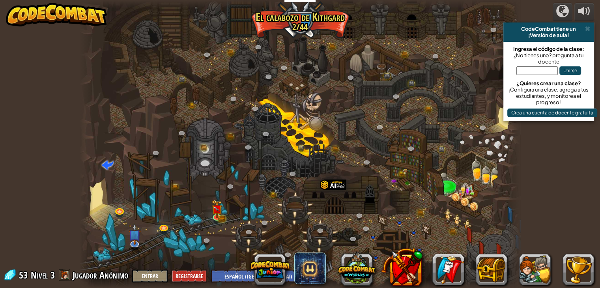
select select "es-419"
click at [213, 217] on link at bounding box center [218, 217] width 16 height 16
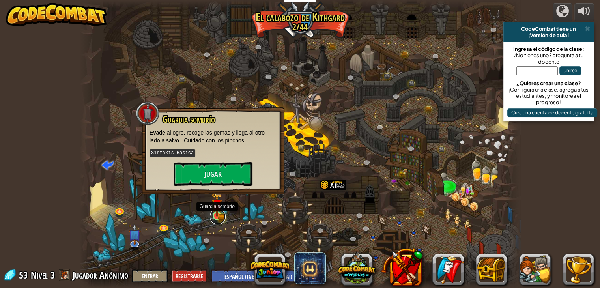
click at [213, 217] on link at bounding box center [218, 217] width 16 height 16
click at [227, 168] on button "Jugar" at bounding box center [213, 174] width 79 height 24
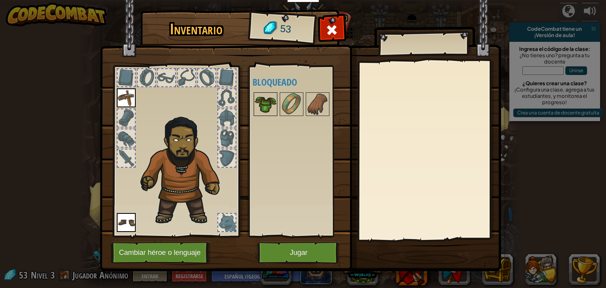
click at [270, 101] on img at bounding box center [265, 104] width 22 height 22
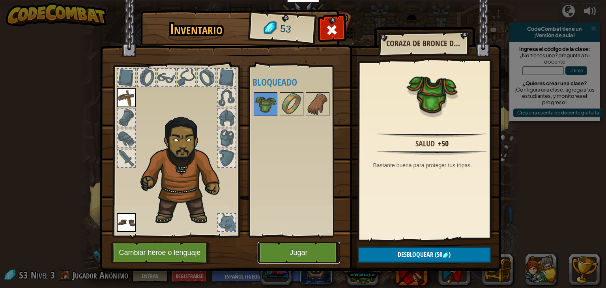
click at [318, 251] on button "Jugar" at bounding box center [299, 253] width 82 height 22
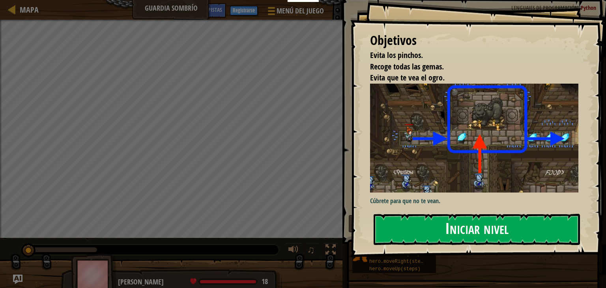
click at [447, 226] on button "Iniciar nivel" at bounding box center [477, 229] width 206 height 31
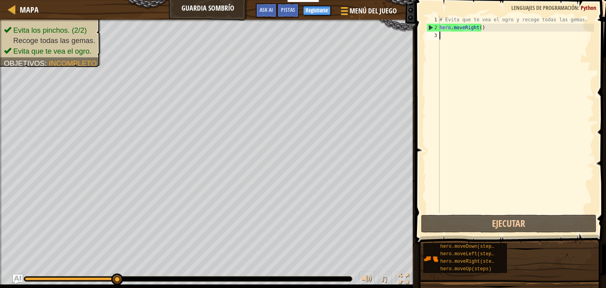
type textarea "h"
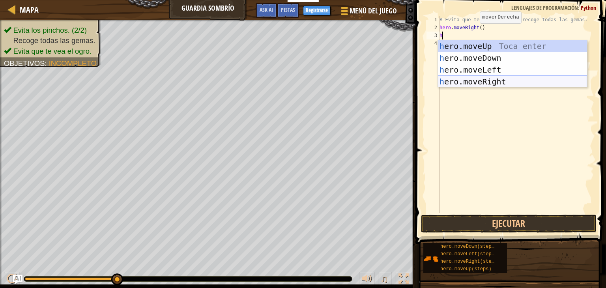
click at [496, 82] on div "h ero.moveUp Toca enter h ero.moveDown Toca enter h ero.moveLeft Toca enter h e…" at bounding box center [512, 75] width 149 height 71
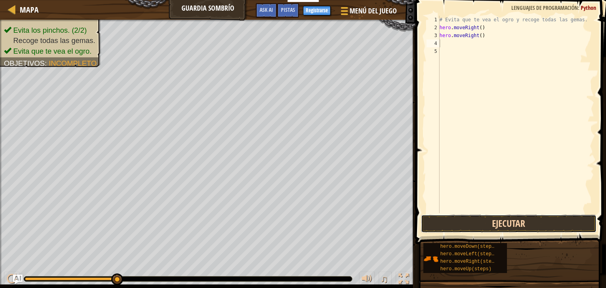
click at [457, 217] on button "Ejecutar" at bounding box center [509, 224] width 176 height 18
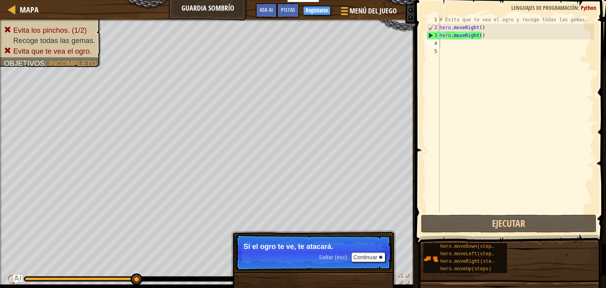
click at [314, 230] on div "Evita los pinchos. (1/2) Recoge todas las gemas. Evita que te vea el ogro. Obje…" at bounding box center [303, 154] width 606 height 268
click at [370, 256] on button "Continuar" at bounding box center [368, 257] width 35 height 10
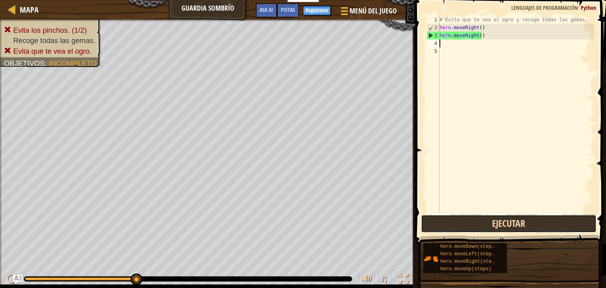
click at [448, 220] on button "Ejecutar" at bounding box center [509, 224] width 176 height 18
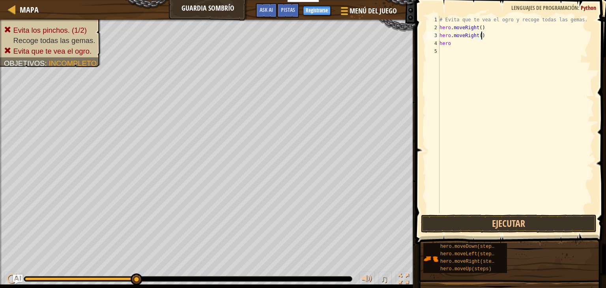
click at [537, 34] on div "# Evita que te vea el ogro y recoge todas las gemas. hero . moveRight ( ) hero …" at bounding box center [516, 122] width 156 height 213
type textarea "h"
click at [466, 49] on div "# Evita que te vea el ogro y recoge todas las gemas. hero . moveRight ( ) hero" at bounding box center [516, 122] width 156 height 213
click at [469, 39] on div "# Evita que te vea el ogro y recoge todas las gemas. hero . moveRight ( ) hero" at bounding box center [516, 122] width 156 height 213
click at [449, 43] on div "# Evita que te vea el ogro y recoge todas las gemas. hero . moveRight ( ) hero" at bounding box center [516, 122] width 156 height 213
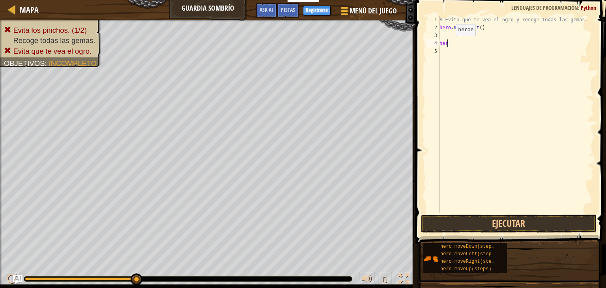
type textarea "h"
click at [451, 32] on div "# Evita que te vea el ogro y recoge todas las gemas. hero . moveRight ( )" at bounding box center [516, 122] width 156 height 213
type textarea "h"
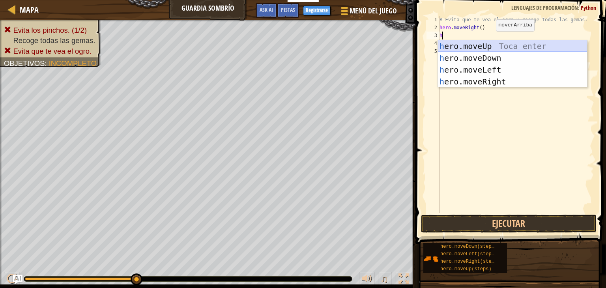
click at [488, 44] on div "h ero.moveUp Toca enter h ero.moveDown Toca enter h ero.moveLeft Toca enter h e…" at bounding box center [512, 75] width 149 height 71
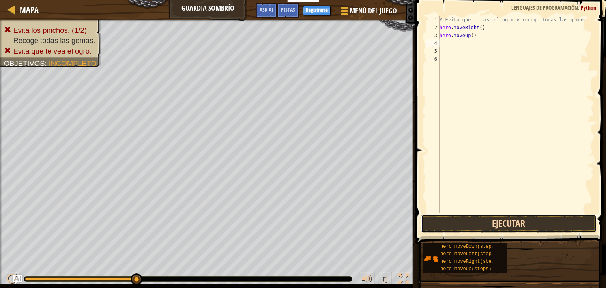
click at [466, 224] on button "Ejecutar" at bounding box center [509, 224] width 176 height 18
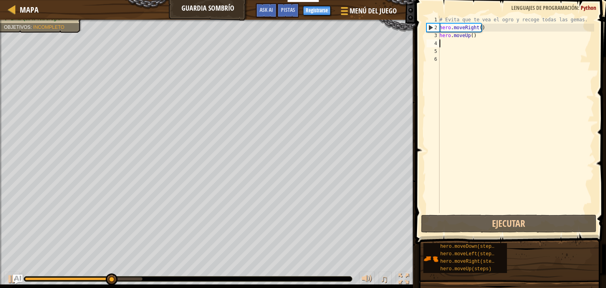
type textarea "h"
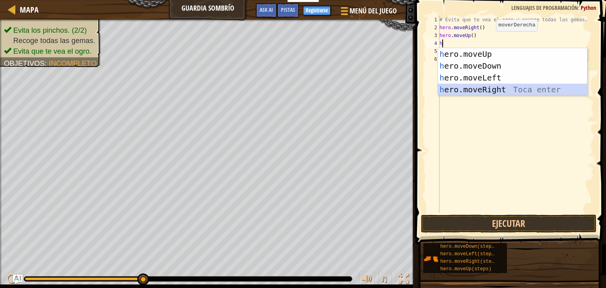
drag, startPoint x: 530, startPoint y: 89, endPoint x: 574, endPoint y: 111, distance: 49.2
click at [574, 111] on div "# Evita que te vea el ogro y recoge todas las gemas. hero . moveRight ( ) hero …" at bounding box center [516, 122] width 156 height 213
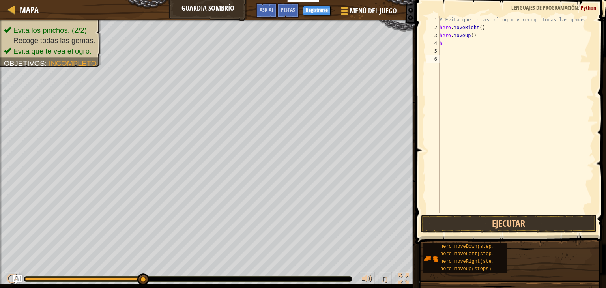
click at [452, 43] on div "# Evita que te vea el ogro y recoge todas las gemas. hero . moveRight ( ) hero …" at bounding box center [516, 122] width 156 height 213
type textarea "h"
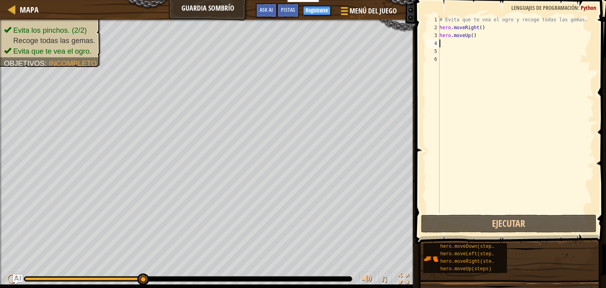
type textarea "h"
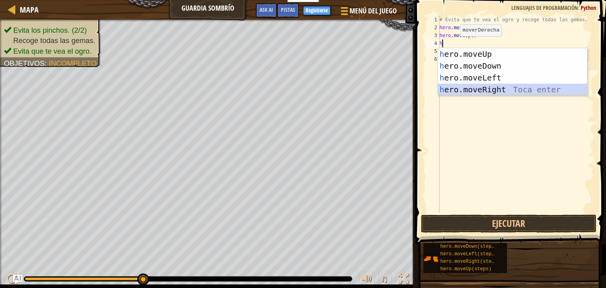
click at [486, 89] on div "h ero.moveUp Toca enter h ero.moveDown Toca enter h ero.moveLeft Toca enter h e…" at bounding box center [512, 83] width 149 height 71
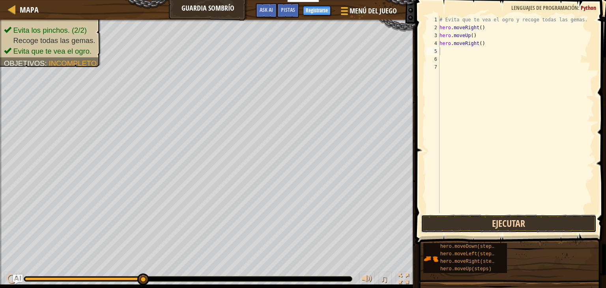
click at [485, 217] on button "Ejecutar" at bounding box center [509, 224] width 176 height 18
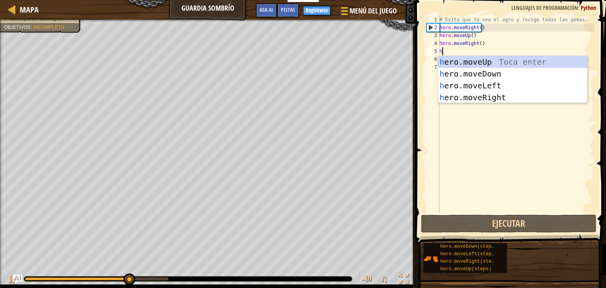
type textarea "h"
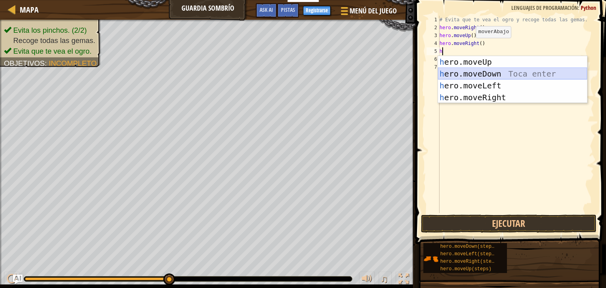
drag, startPoint x: 472, startPoint y: 78, endPoint x: 470, endPoint y: 72, distance: 5.6
click at [470, 72] on div "h ero.moveUp Toca enter h ero.moveDown Toca enter h ero.moveLeft Toca enter h e…" at bounding box center [512, 91] width 149 height 71
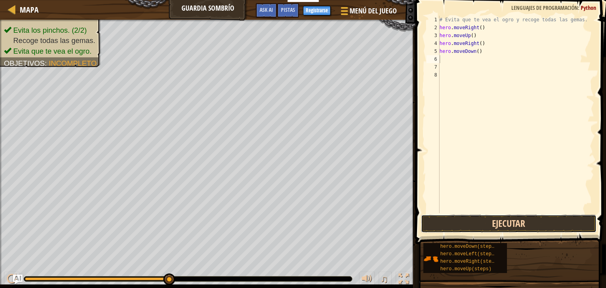
click at [471, 222] on button "Ejecutar" at bounding box center [509, 224] width 176 height 18
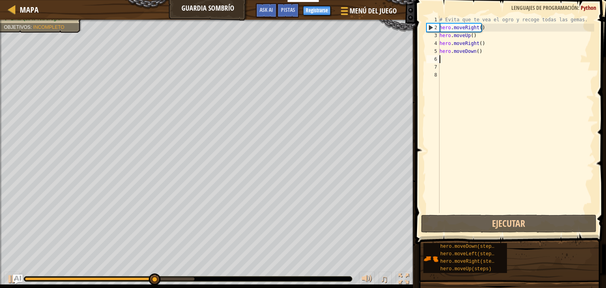
type textarea "h"
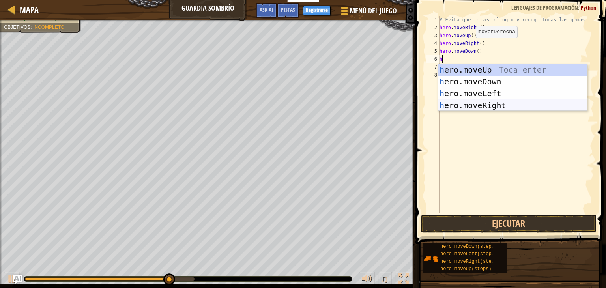
click at [467, 106] on div "h ero.moveUp Toca enter h ero.moveDown Toca enter h ero.moveLeft Toca enter h e…" at bounding box center [512, 99] width 149 height 71
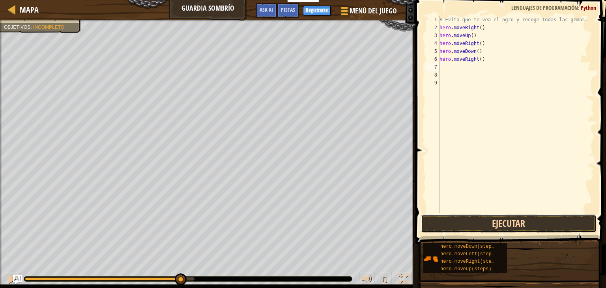
click at [472, 227] on button "Ejecutar" at bounding box center [509, 224] width 176 height 18
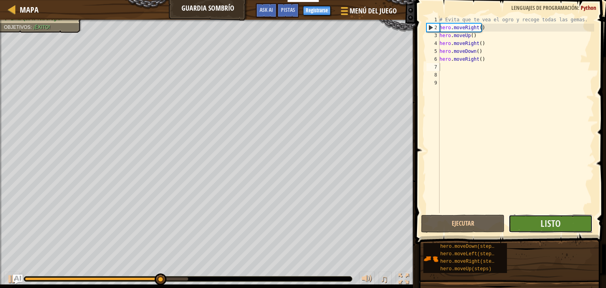
click at [560, 223] on button "Listo" at bounding box center [551, 224] width 84 height 18
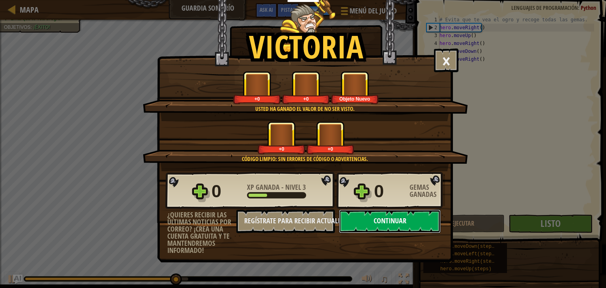
click at [423, 222] on button "Continuar" at bounding box center [390, 222] width 102 height 24
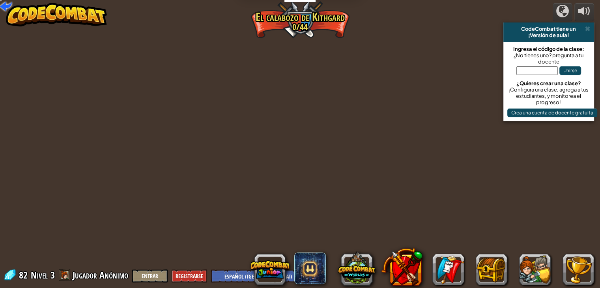
select select "es-419"
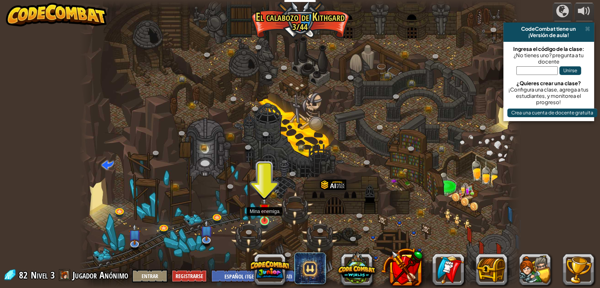
click at [263, 221] on img at bounding box center [264, 208] width 11 height 25
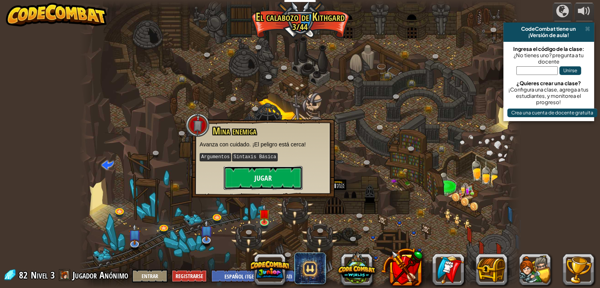
click at [270, 184] on button "Jugar" at bounding box center [263, 178] width 79 height 24
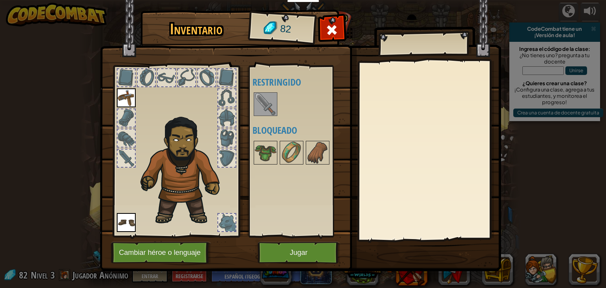
click at [270, 105] on img at bounding box center [265, 104] width 22 height 22
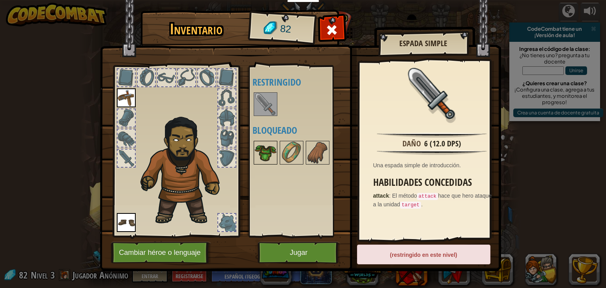
click at [264, 144] on img at bounding box center [265, 153] width 22 height 22
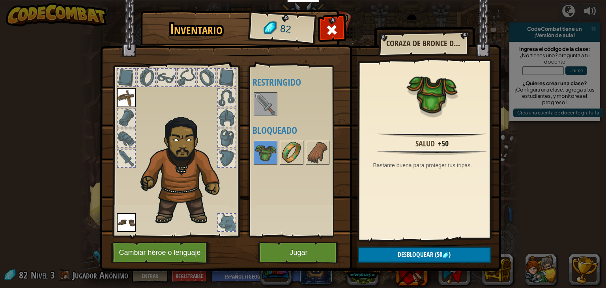
click at [284, 149] on img at bounding box center [292, 153] width 22 height 22
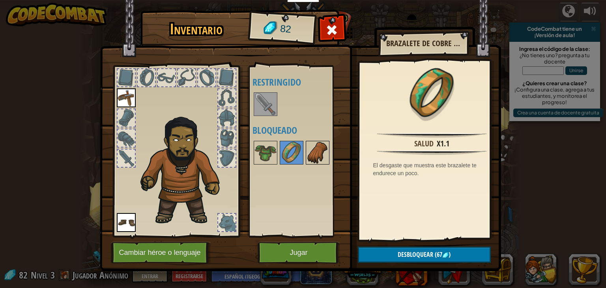
click at [311, 152] on img at bounding box center [318, 153] width 22 height 22
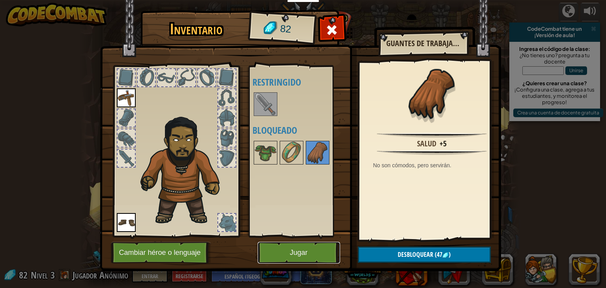
click at [276, 245] on button "Jugar" at bounding box center [299, 253] width 82 height 22
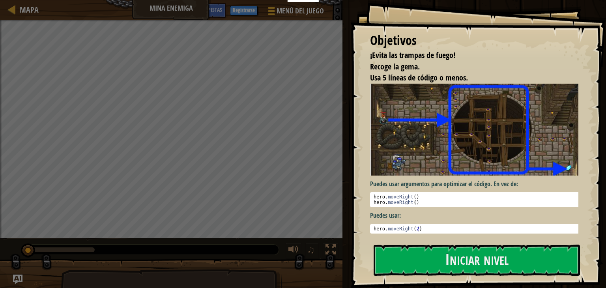
click at [434, 161] on img at bounding box center [477, 130] width 214 height 92
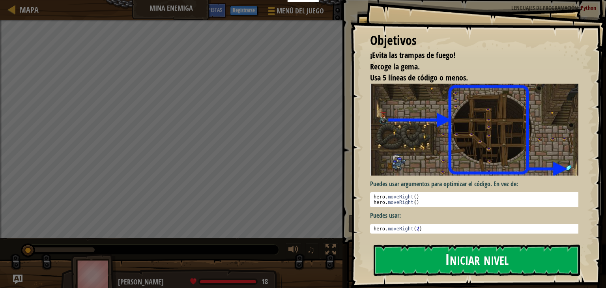
click at [434, 264] on button "Iniciar nivel" at bounding box center [477, 260] width 206 height 31
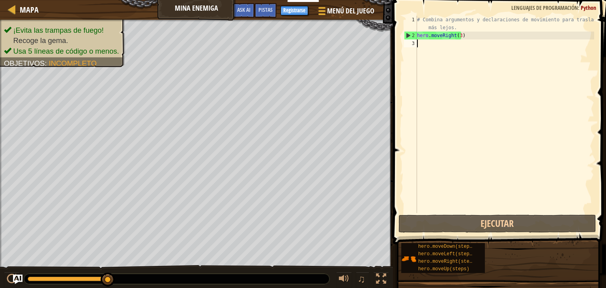
type textarea "h"
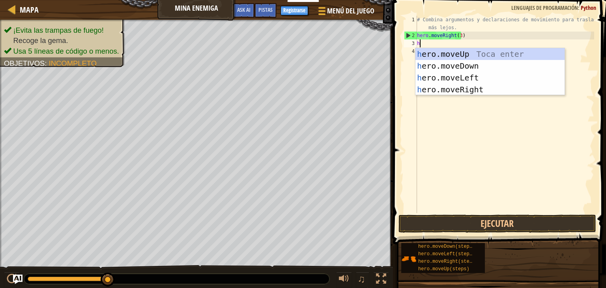
scroll to position [4, 0]
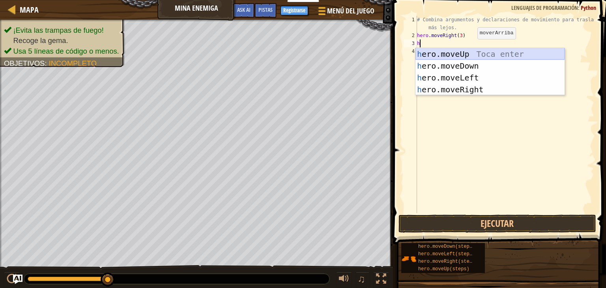
click at [466, 52] on div "h ero.moveUp Toca enter h ero.moveDown Toca enter h ero.moveLeft Toca enter h e…" at bounding box center [489, 83] width 149 height 71
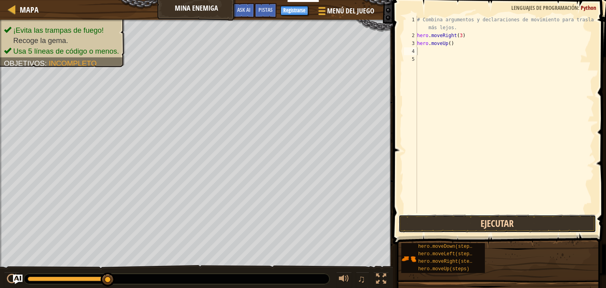
click at [429, 222] on button "Ejecutar" at bounding box center [498, 224] width 198 height 18
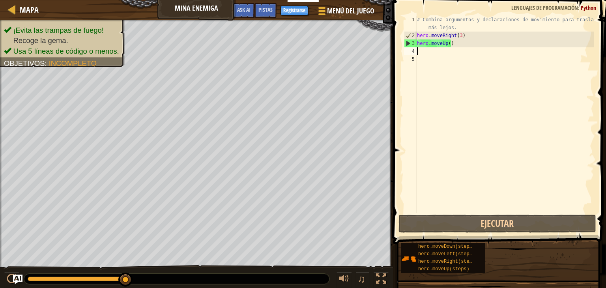
type textarea "h"
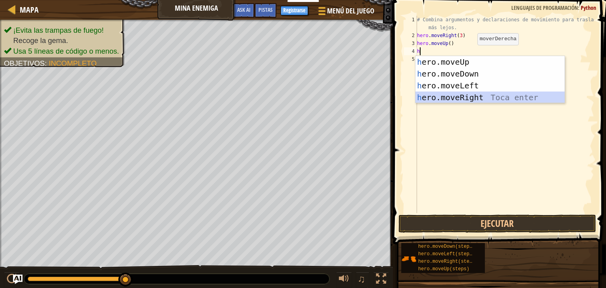
click at [467, 94] on div "h ero.moveUp Toca enter h ero.moveDown Toca enter h ero.moveLeft Toca enter h e…" at bounding box center [489, 91] width 149 height 71
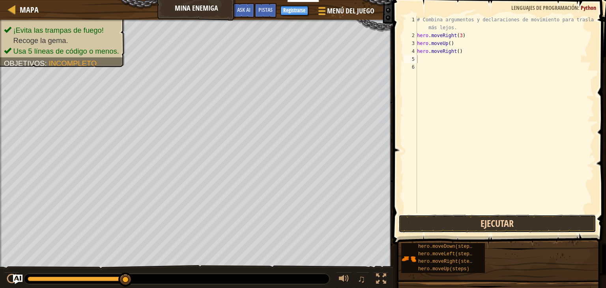
click at [466, 226] on button "Ejecutar" at bounding box center [498, 224] width 198 height 18
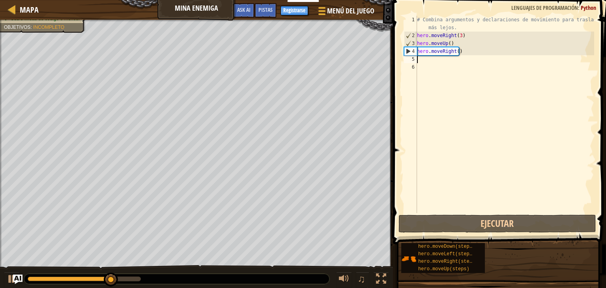
type textarea "h"
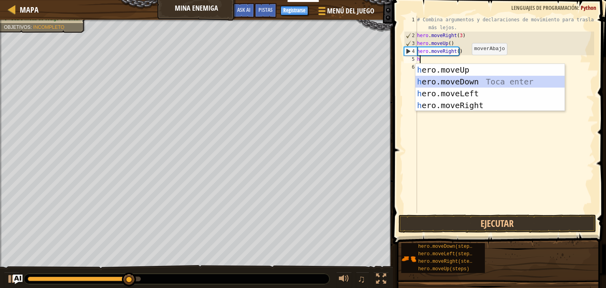
click at [465, 79] on div "h ero.moveUp Toca enter h ero.moveDown Toca enter h ero.moveLeft Toca enter h e…" at bounding box center [489, 99] width 149 height 71
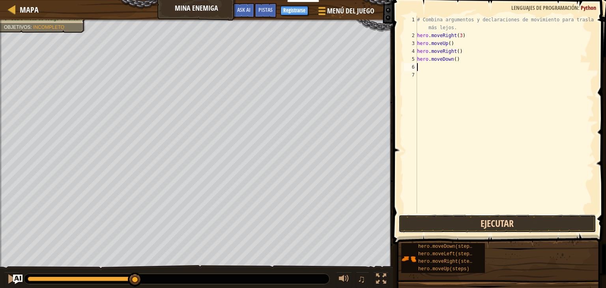
click at [429, 216] on button "Ejecutar" at bounding box center [498, 224] width 198 height 18
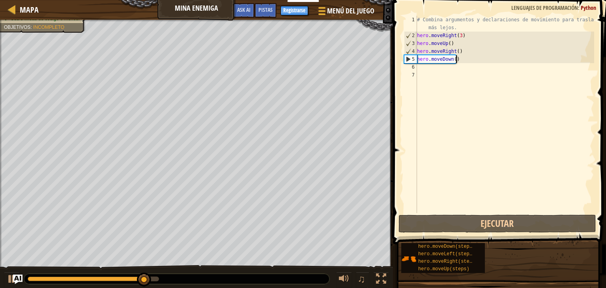
click at [458, 59] on div "# Combina argumentos y declaraciones de movimiento para trasladarte más lejos. …" at bounding box center [504, 126] width 179 height 221
click at [451, 60] on div "# Combina argumentos y declaraciones de movimiento para trasladarte más lejos. …" at bounding box center [504, 126] width 179 height 221
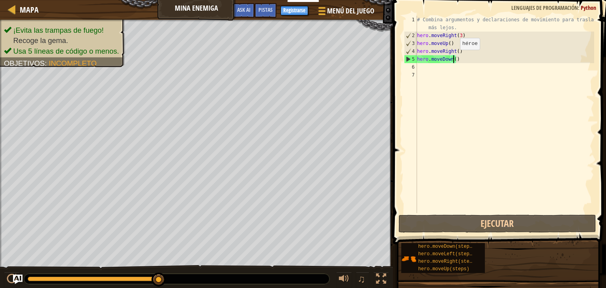
click at [453, 57] on div "# Combina argumentos y declaraciones de movimiento para trasladarte más lejos. …" at bounding box center [504, 126] width 179 height 221
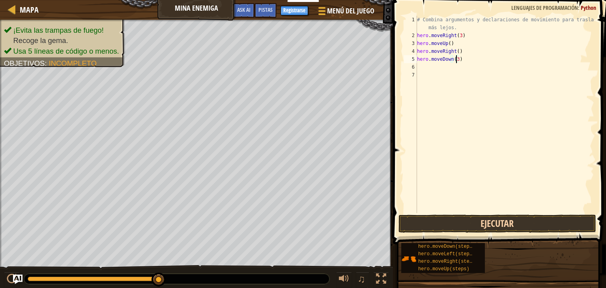
type textarea "hero.moveDown(3)"
click at [455, 225] on button "Ejecutar" at bounding box center [498, 224] width 198 height 18
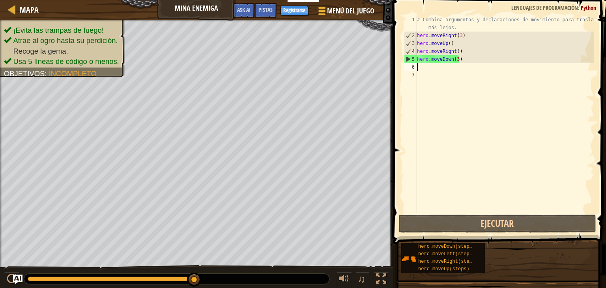
click at [419, 69] on div "# Combina argumentos y declaraciones de movimiento para trasladarte más lejos. …" at bounding box center [504, 126] width 179 height 221
type textarea "h"
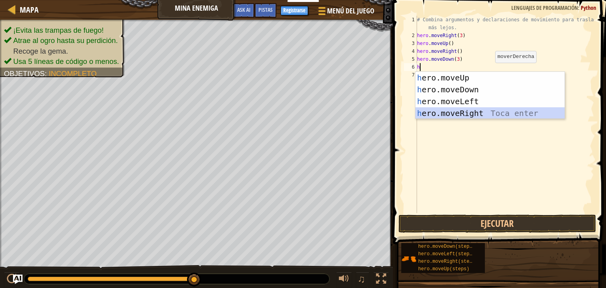
click at [475, 112] on div "h ero.moveUp Toca enter h ero.moveDown Toca enter h ero.moveLeft Toca enter h e…" at bounding box center [489, 107] width 149 height 71
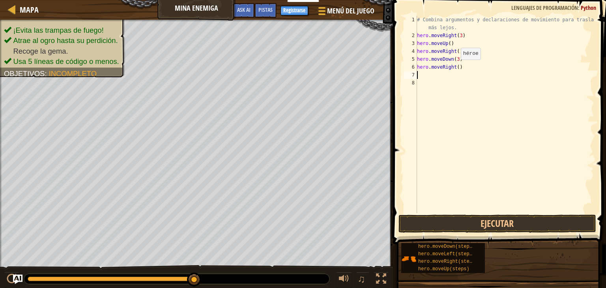
click at [454, 67] on div "# Combina argumentos y declaraciones de movimiento para trasladarte más lejos. …" at bounding box center [504, 126] width 179 height 221
click at [455, 67] on div "# Combina argumentos y declaraciones de movimiento para trasladarte más lejos. …" at bounding box center [504, 126] width 179 height 221
type textarea "hero.moveRight(2)"
click at [440, 223] on button "Ejecutar" at bounding box center [498, 224] width 198 height 18
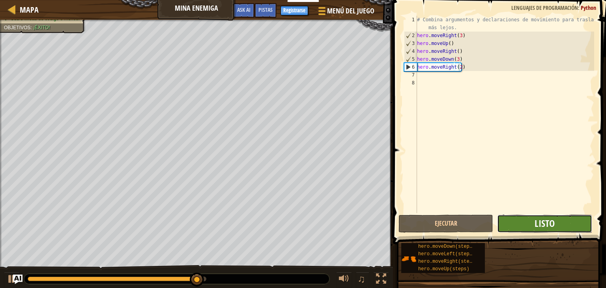
click at [550, 223] on span "Listo" at bounding box center [545, 223] width 20 height 13
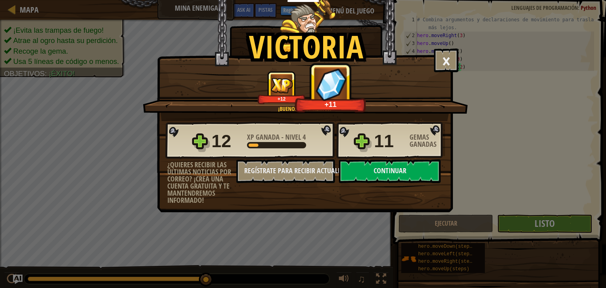
click at [550, 223] on div "Victoria × ¡Buenos movimientos! ¿Cómo de divertido estuvo este nivel? ¡Buenos m…" at bounding box center [303, 144] width 606 height 288
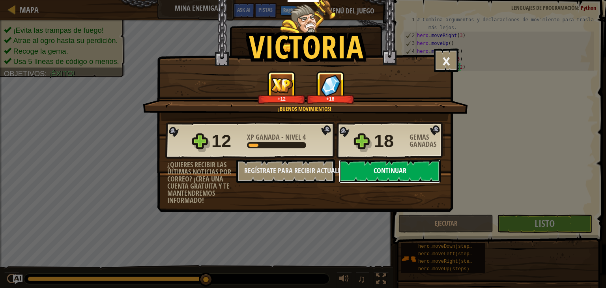
click at [418, 169] on button "Continuar" at bounding box center [390, 171] width 102 height 24
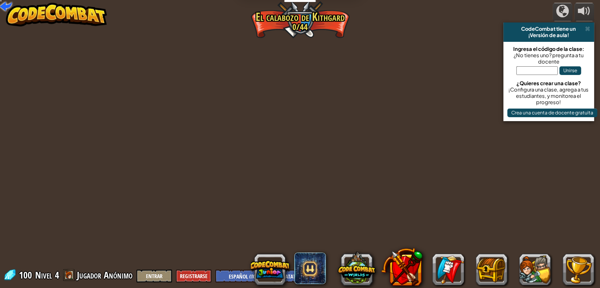
select select "es-419"
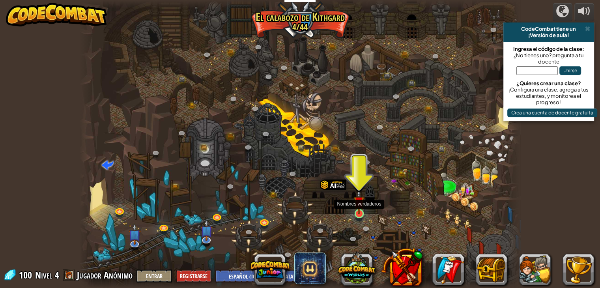
click at [360, 210] on img at bounding box center [359, 201] width 11 height 25
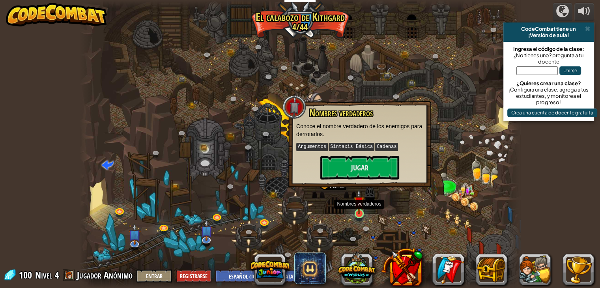
click at [360, 210] on img at bounding box center [359, 201] width 11 height 25
click at [382, 163] on button "Jugar" at bounding box center [359, 168] width 79 height 24
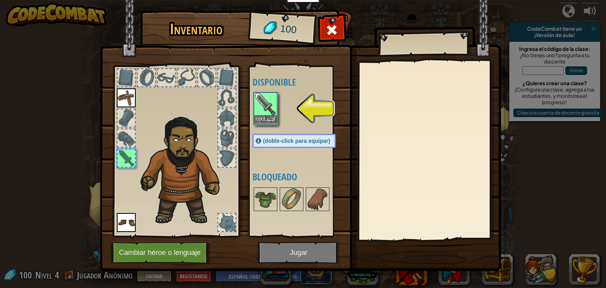
click at [264, 114] on img at bounding box center [265, 104] width 22 height 22
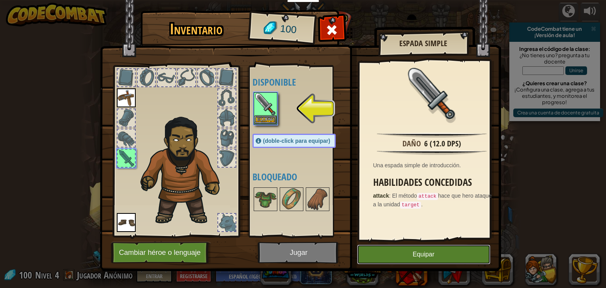
click at [395, 252] on button "Equipar" at bounding box center [423, 255] width 133 height 20
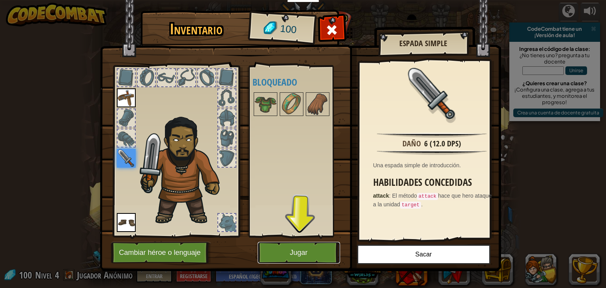
click at [316, 259] on button "Jugar" at bounding box center [299, 253] width 82 height 22
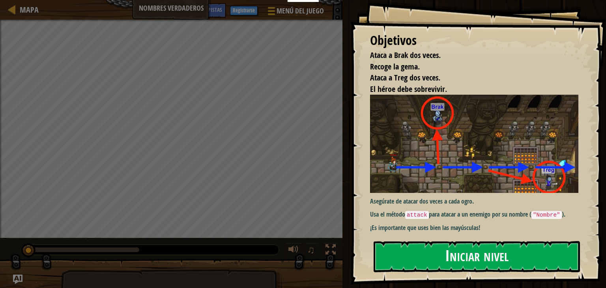
click at [486, 241] on button "Iniciar nivel" at bounding box center [477, 256] width 206 height 31
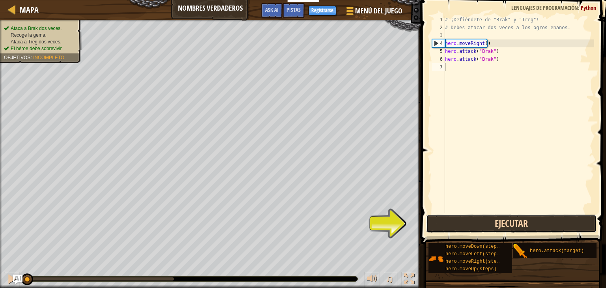
click at [497, 221] on button "Ejecutar" at bounding box center [511, 224] width 170 height 18
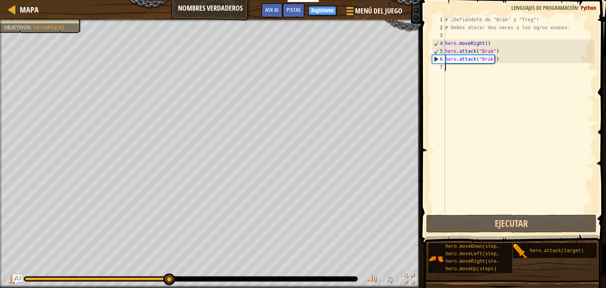
type textarea "h"
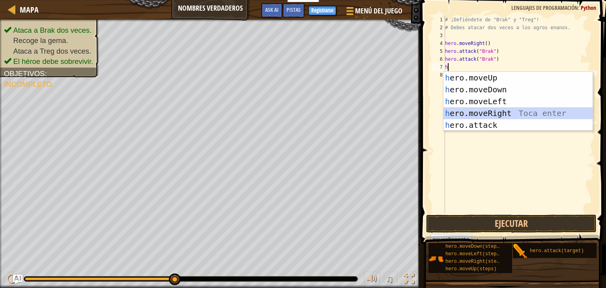
click at [472, 111] on div "h ero.moveUp Toca enter h ero.moveDown Toca enter h ero.moveLeft Toca enter h e…" at bounding box center [517, 113] width 149 height 83
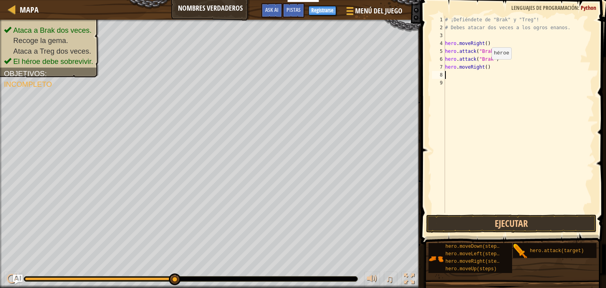
click at [485, 67] on div "# ¡Defiéndete de "Brak" y "Treg"! # Debes atacar dos veces a los ogros enanos. …" at bounding box center [518, 122] width 151 height 213
type textarea "hero.moveRight(2)"
click at [448, 75] on div "# ¡Defiéndete de "Brak" y "Treg"! # Debes atacar dos veces a los ogros enanos. …" at bounding box center [518, 122] width 151 height 213
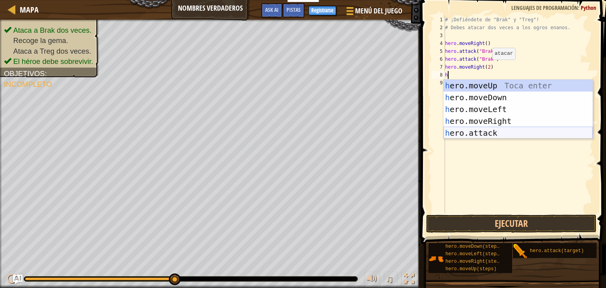
click at [474, 130] on div "h ero.moveUp Toca enter h ero.moveDown Toca enter h ero.moveLeft Toca enter h e…" at bounding box center [517, 121] width 149 height 83
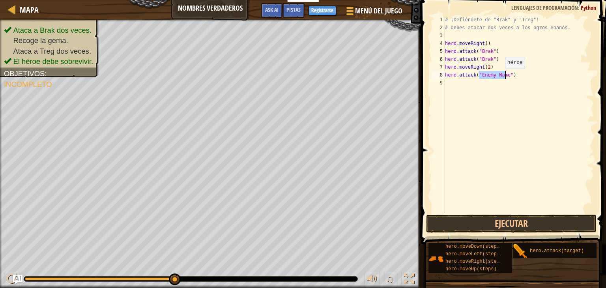
click at [498, 76] on div "# ¡Defiéndete de "Brak" y "Treg"! # Debes atacar dos veces a los ogros enanos. …" at bounding box center [518, 114] width 151 height 197
click at [497, 76] on div "# ¡Defiéndete de "Brak" y "Treg"! # Debes atacar dos veces a los ogros enanos. …" at bounding box center [518, 122] width 151 height 213
click at [503, 75] on div "# ¡Defiéndete de "Brak" y "Treg"! # Debes atacar dos veces a los ogros enanos. …" at bounding box center [518, 122] width 151 height 213
click at [481, 76] on div "# ¡Defiéndete de "Brak" y "Treg"! # Debes atacar dos veces a los ogros enanos. …" at bounding box center [518, 122] width 151 height 213
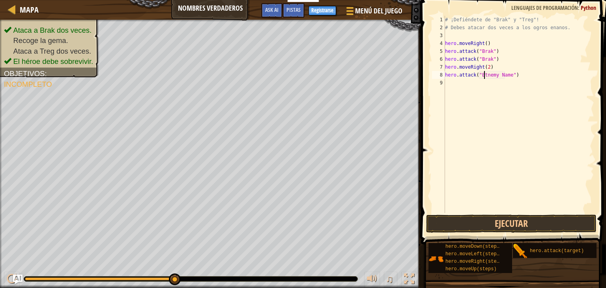
scroll to position [4, 3]
click at [505, 75] on div "# ¡Defiéndete de "Brak" y "Treg"! # Debes atacar dos veces a los ogros enanos. …" at bounding box center [518, 122] width 151 height 213
click at [495, 221] on button "Ejecutar" at bounding box center [511, 224] width 170 height 18
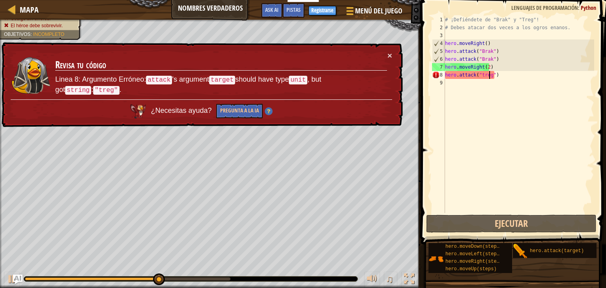
click at [387, 51] on div "× Revisa tu código Linea 8: Argumento Erróneo: attack 's argument target should…" at bounding box center [201, 84] width 403 height 85
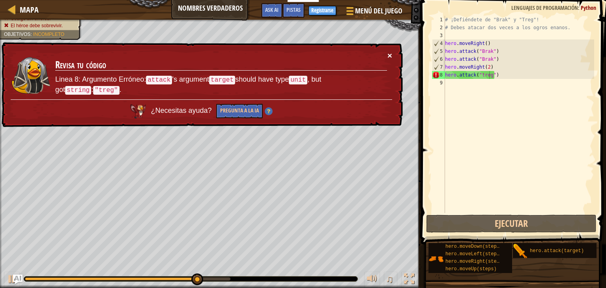
click at [389, 51] on button "×" at bounding box center [389, 55] width 5 height 8
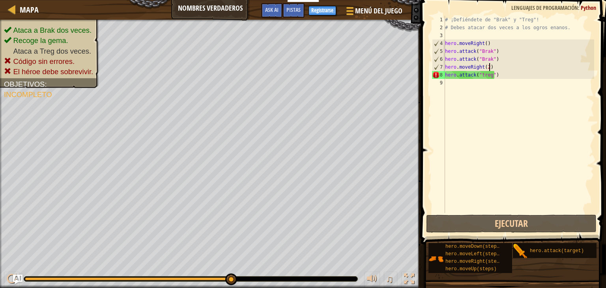
click at [499, 66] on div "# ¡Defiéndete de "Brak" y "Treg"! # Debes atacar dos veces a los ogros enanos. …" at bounding box center [518, 122] width 151 height 213
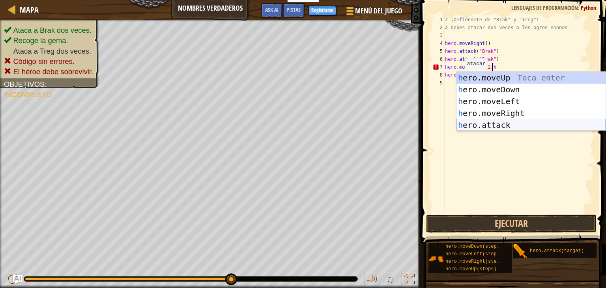
click at [500, 125] on div "h ero.moveUp Toca enter h ero.moveDown Toca enter h ero.moveLeft Toca enter h e…" at bounding box center [531, 113] width 149 height 83
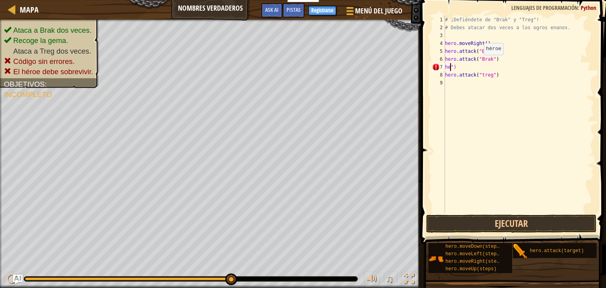
scroll to position [4, 0]
click at [496, 73] on div "# ¡Defiéndete de "Brak" y "Treg"! # Debes atacar dos veces a los ogros enanos. …" at bounding box center [518, 122] width 151 height 213
type textarea "h"
click at [479, 69] on div "# ¡Defiéndete de "Brak" y "Treg"! # Debes atacar dos veces a los ogros enanos. …" at bounding box center [518, 122] width 151 height 213
type textarea """
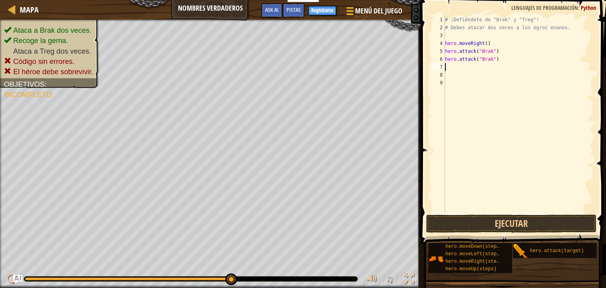
type textarea "h"
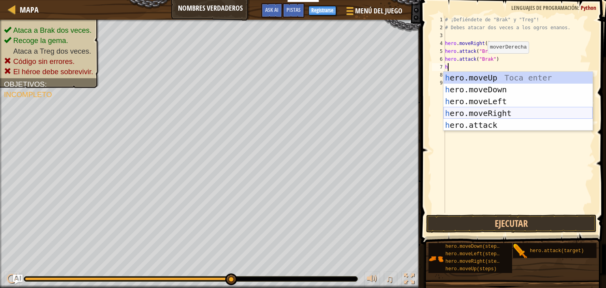
click at [496, 110] on div "h ero.moveUp Toca enter h ero.moveDown Toca enter h ero.moveLeft Toca enter h e…" at bounding box center [517, 113] width 149 height 83
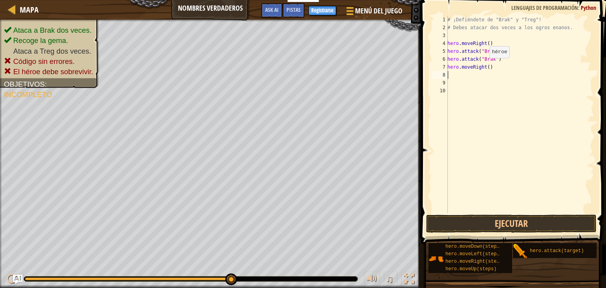
click at [485, 66] on div "# ¡Defiéndete de "Brak" y "Treg"! # Debes atacar dos veces a los ogros enanos. …" at bounding box center [520, 122] width 148 height 213
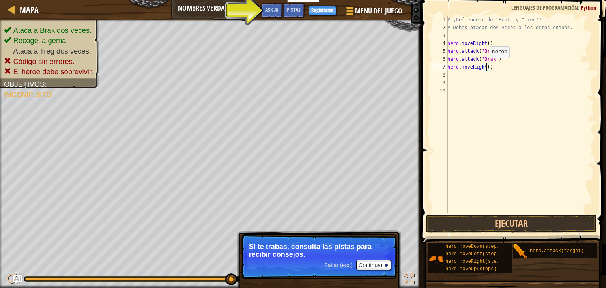
scroll to position [4, 3]
type textarea "hero.moveRight(3)"
click at [487, 221] on button "Ejecutar" at bounding box center [511, 224] width 170 height 18
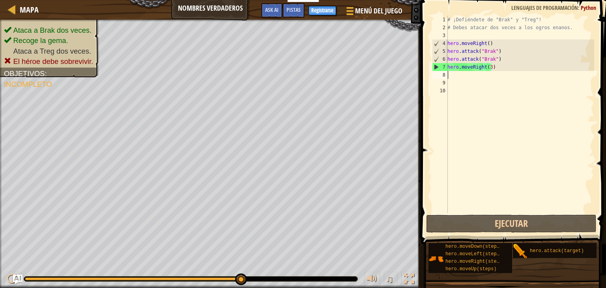
click at [450, 77] on div "# ¡Defiéndete de "Brak" y "Treg"! # Debes atacar dos veces a los ogros enanos. …" at bounding box center [520, 122] width 148 height 213
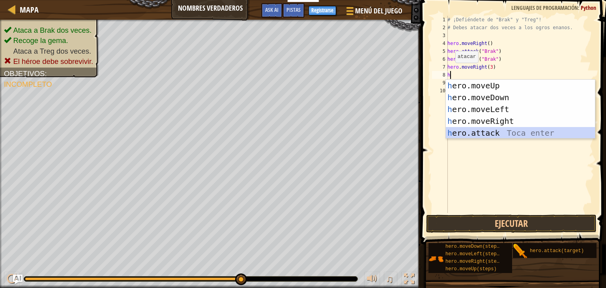
click at [485, 129] on div "h ero.moveUp Toca enter h ero.moveDown Toca enter h ero.moveLeft Toca enter h e…" at bounding box center [520, 121] width 149 height 83
click at [500, 135] on div "h ero.moveUp Toca enter h ero.moveDown Toca enter h ero.moveLeft Toca enter h e…" at bounding box center [520, 121] width 149 height 83
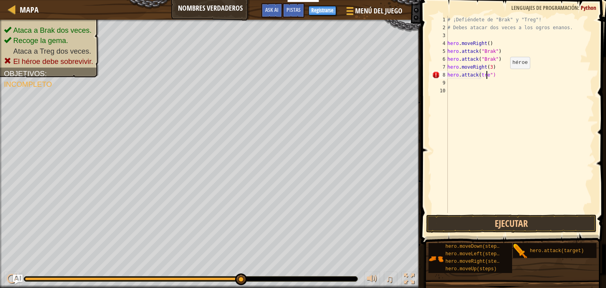
scroll to position [4, 3]
type textarea "hero.attack(treg")"
drag, startPoint x: 524, startPoint y: 80, endPoint x: 521, endPoint y: 69, distance: 11.5
drag, startPoint x: 521, startPoint y: 69, endPoint x: 515, endPoint y: 60, distance: 11.2
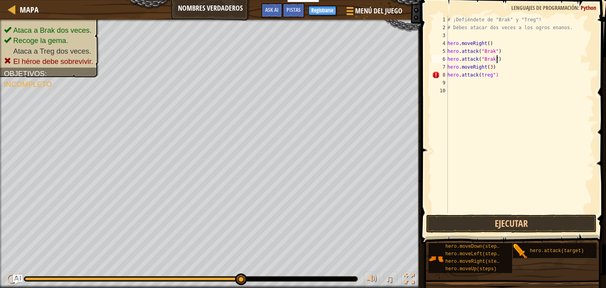
drag, startPoint x: 515, startPoint y: 60, endPoint x: 532, endPoint y: 78, distance: 24.9
click at [532, 78] on div "# ¡Defiéndete de "Brak" y "Treg"! # Debes atacar dos veces a los ogros enanos. …" at bounding box center [520, 122] width 148 height 213
click at [491, 76] on div "# ¡Defiéndete de "Brak" y "Treg"! # Debes atacar dos veces a los ogros enanos. …" at bounding box center [520, 122] width 148 height 213
click at [503, 227] on button "Ejecutar" at bounding box center [511, 224] width 170 height 18
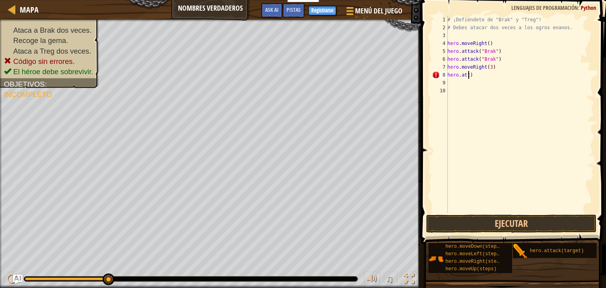
scroll to position [4, 0]
type textarea ")"
click at [494, 75] on div "# ¡Defiéndete de "Brak" y "Treg"! # Debes atacar dos veces a los ogros enanos. …" at bounding box center [520, 122] width 148 height 213
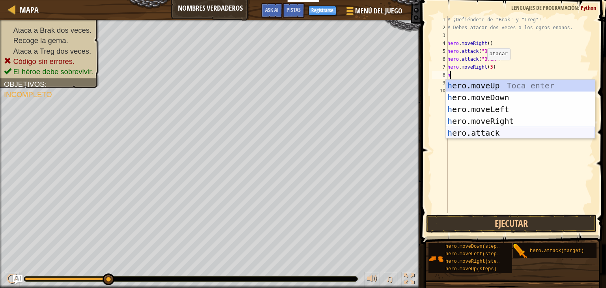
click at [524, 131] on div "h ero.moveUp Toca enter h ero.moveDown Toca enter h ero.moveLeft Toca enter h e…" at bounding box center [520, 121] width 149 height 83
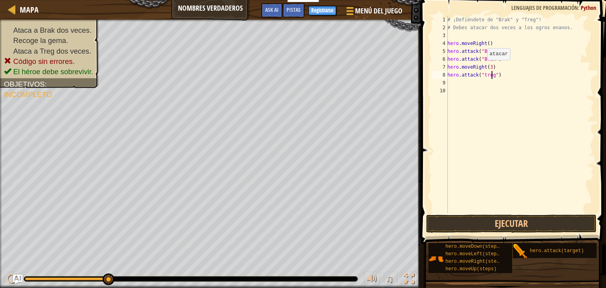
scroll to position [4, 4]
click at [513, 223] on button "Ejecutar" at bounding box center [511, 224] width 170 height 18
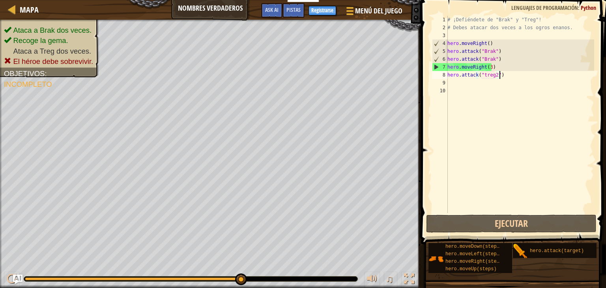
click at [499, 75] on div "# ¡Defiéndete de "Brak" y "Treg"! # Debes atacar dos veces a los ogros enanos. …" at bounding box center [520, 122] width 148 height 213
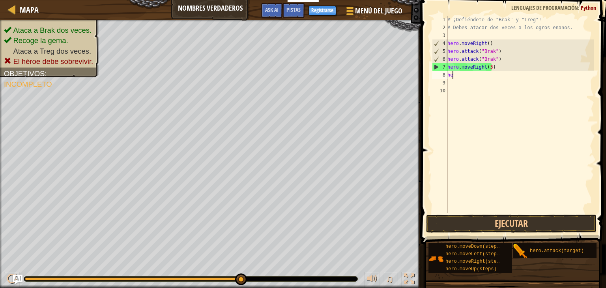
scroll to position [4, 0]
type textarea "h"
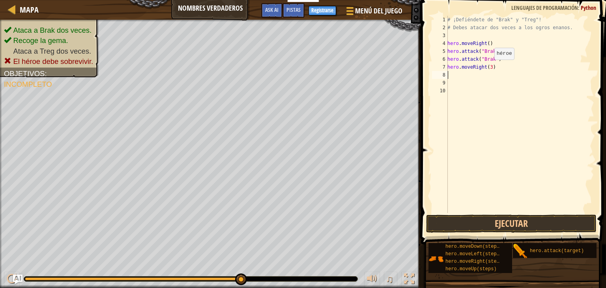
click at [490, 67] on div "# ¡Defiéndete de "Brak" y "Treg"! # Debes atacar dos veces a los ogros enanos. …" at bounding box center [520, 122] width 148 height 213
type textarea "hero.moveRight()"
click at [504, 221] on button "Ejecutar" at bounding box center [511, 224] width 170 height 18
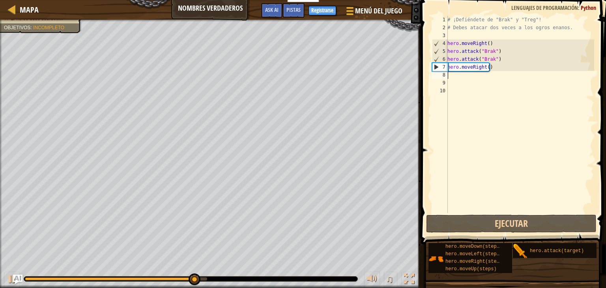
click at [475, 77] on div "# ¡Defiéndete de "Brak" y "Treg"! # Debes atacar dos veces a los ogros enanos. …" at bounding box center [520, 122] width 148 height 213
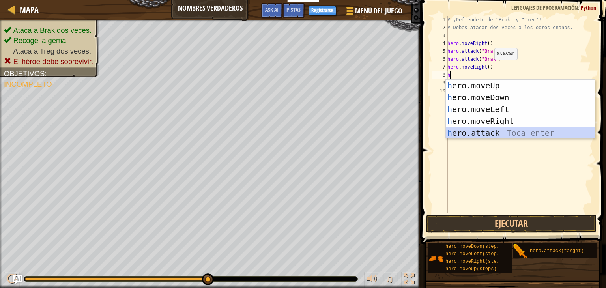
click at [498, 134] on div "h ero.moveUp Toca enter h ero.moveDown Toca enter h ero.moveLeft Toca enter h e…" at bounding box center [520, 121] width 149 height 83
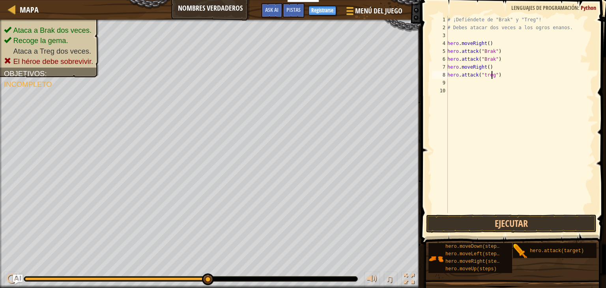
scroll to position [4, 4]
click at [498, 225] on button "Ejecutar" at bounding box center [511, 224] width 170 height 18
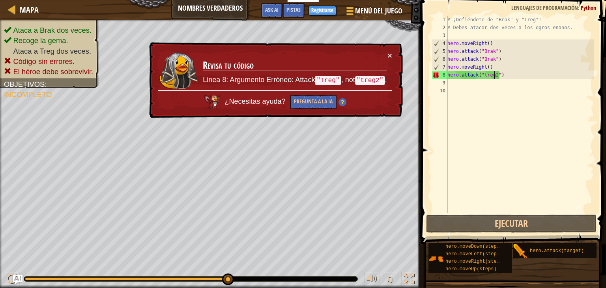
type textarea "hero.attack("treg")"
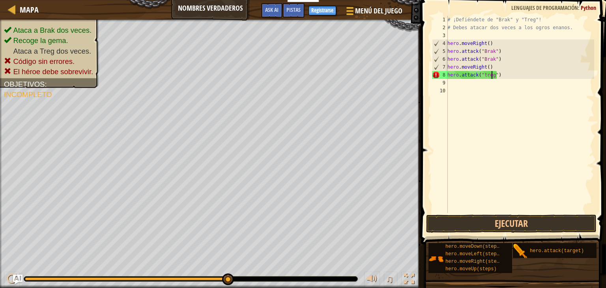
scroll to position [4, 3]
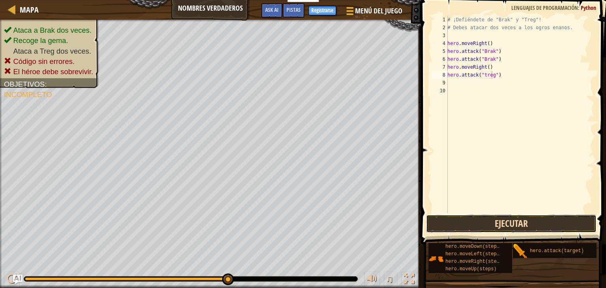
click at [524, 222] on button "Ejecutar" at bounding box center [511, 224] width 170 height 18
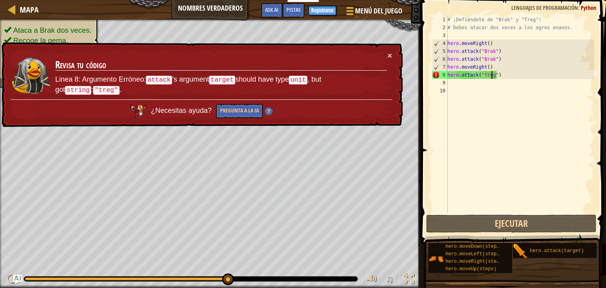
click at [494, 79] on div "# ¡Defiéndete de "Brak" y "Treg"! # Debes atacar dos veces a los ogros enanos. …" at bounding box center [520, 122] width 148 height 213
click at [501, 74] on div "# ¡Defiéndete de "Brak" y "Treg"! # Debes atacar dos veces a los ogros enanos. …" at bounding box center [520, 122] width 148 height 213
type textarea "hero.attack("treg")"
click at [504, 76] on div "# ¡Defiéndete de "Brak" y "Treg"! # Debes atacar dos veces a los ogros enanos. …" at bounding box center [520, 122] width 148 height 213
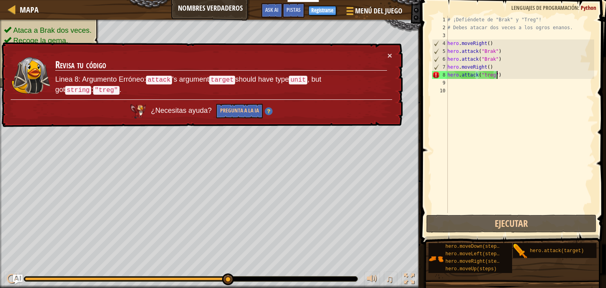
click at [483, 95] on div "# ¡Defiéndete de "Brak" y "Treg"! # Debes atacar dos veces a los ogros enanos. …" at bounding box center [520, 122] width 148 height 213
click at [501, 76] on div "# ¡Defiéndete de "Brak" y "Treg"! # Debes atacar dos veces a los ogros enanos. …" at bounding box center [520, 122] width 148 height 213
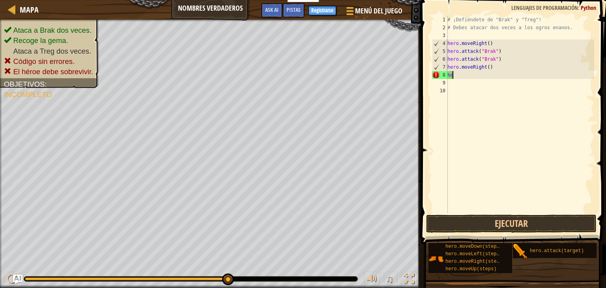
type textarea "h"
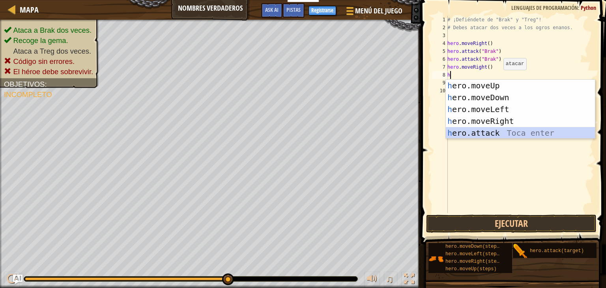
click at [492, 132] on div "h ero.moveUp Toca enter h ero.moveDown Toca enter h ero.moveLeft Toca enter h e…" at bounding box center [520, 121] width 149 height 83
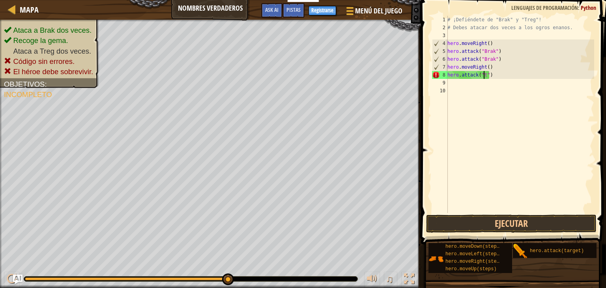
scroll to position [4, 3]
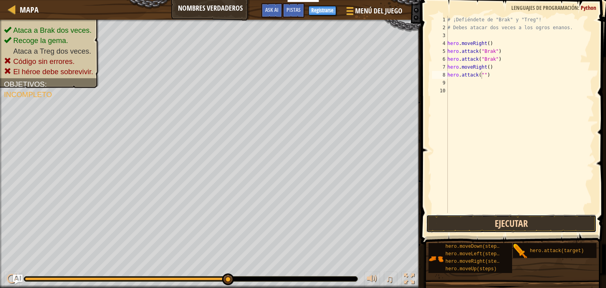
click at [503, 225] on button "Ejecutar" at bounding box center [511, 224] width 170 height 18
click at [510, 219] on button "Ejecutar" at bounding box center [511, 224] width 170 height 18
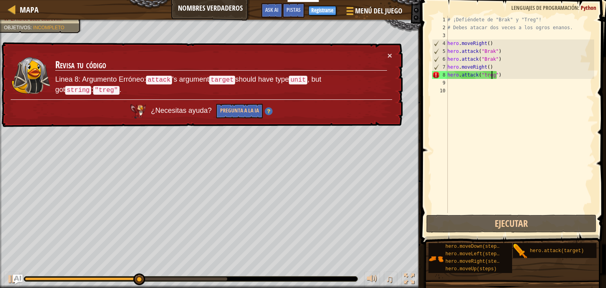
click at [501, 75] on div "# ¡Defiéndete de "Brak" y "Treg"! # Debes atacar dos veces a los ogros enanos. …" at bounding box center [520, 122] width 148 height 213
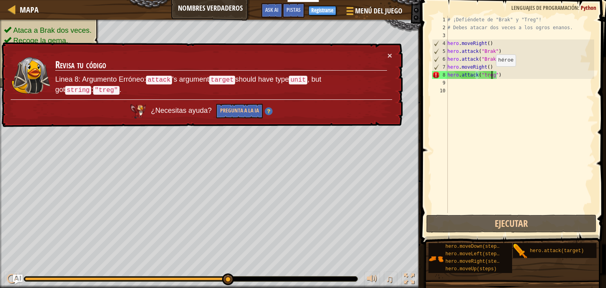
click at [492, 74] on div "# ¡Defiéndete de "Brak" y "Treg"! # Debes atacar dos veces a los ogros enanos. …" at bounding box center [520, 122] width 148 height 213
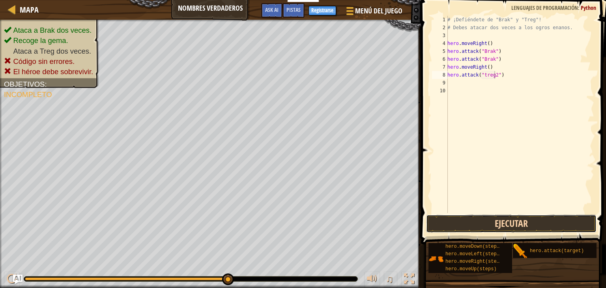
click at [522, 223] on button "Ejecutar" at bounding box center [511, 224] width 170 height 18
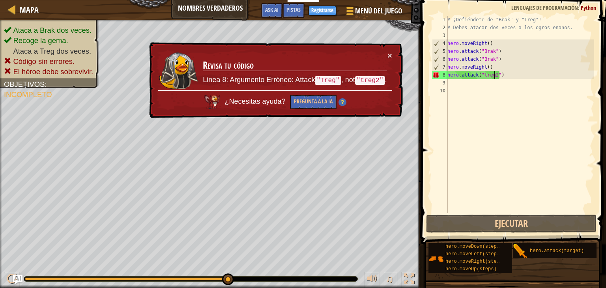
scroll to position [4, 3]
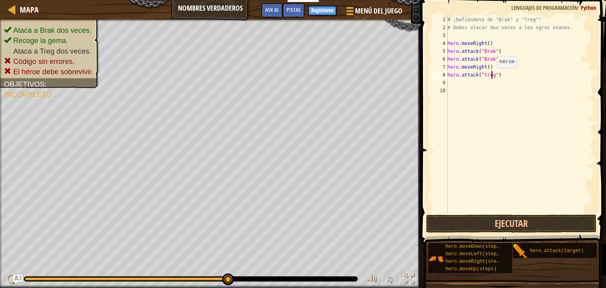
click at [492, 76] on div "# ¡Defiéndete de "Brak" y "Treg"! # Debes atacar dos veces a los ogros enanos. …" at bounding box center [520, 122] width 148 height 213
click at [494, 76] on div "# ¡Defiéndete de "Brak" y "Treg"! # Debes atacar dos veces a los ogros enanos. …" at bounding box center [520, 122] width 148 height 213
click at [494, 216] on button "Ejecutar" at bounding box center [511, 224] width 170 height 18
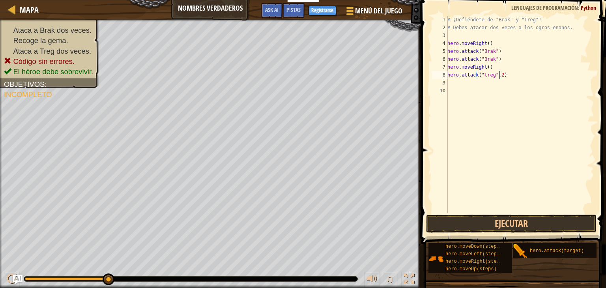
scroll to position [4, 4]
click at [492, 220] on button "Ejecutar" at bounding box center [511, 224] width 170 height 18
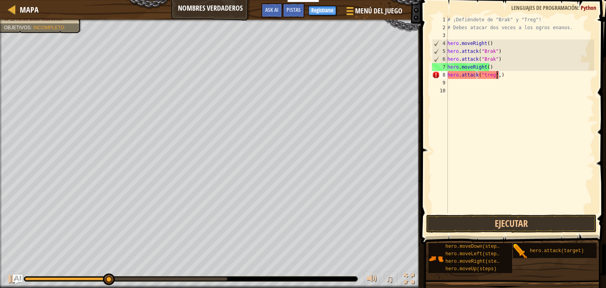
scroll to position [4, 4]
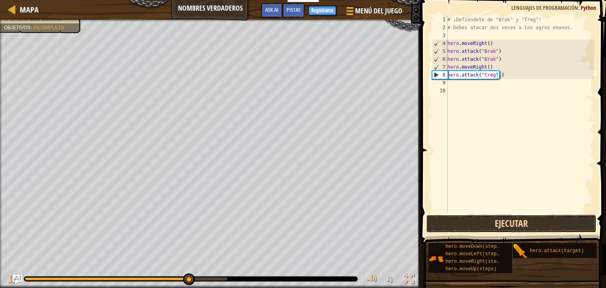
click at [505, 223] on button "Ejecutar" at bounding box center [511, 224] width 170 height 18
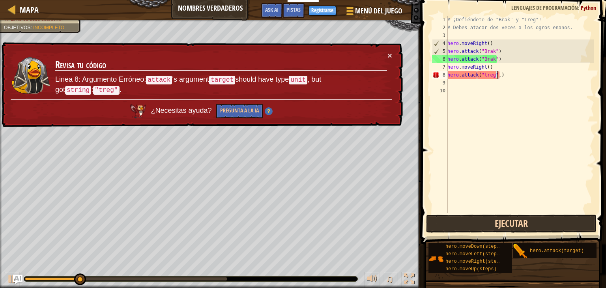
type textarea "hero.attack("treg")"
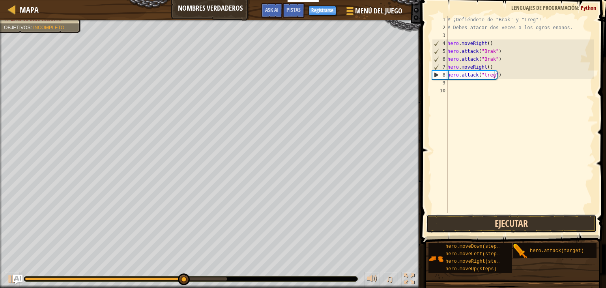
click at [524, 231] on button "Ejecutar" at bounding box center [511, 224] width 170 height 18
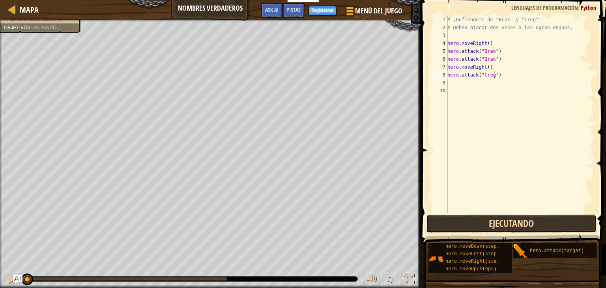
click at [526, 228] on button "Ejecutando" at bounding box center [511, 224] width 170 height 18
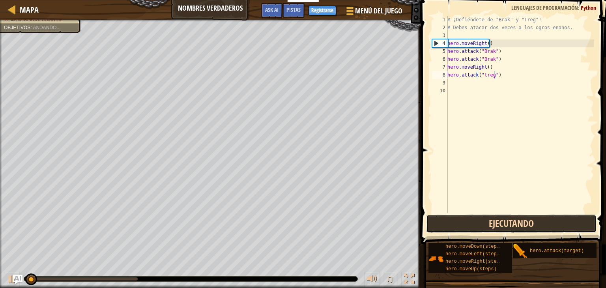
click at [524, 228] on button "Ejecutando" at bounding box center [511, 224] width 170 height 18
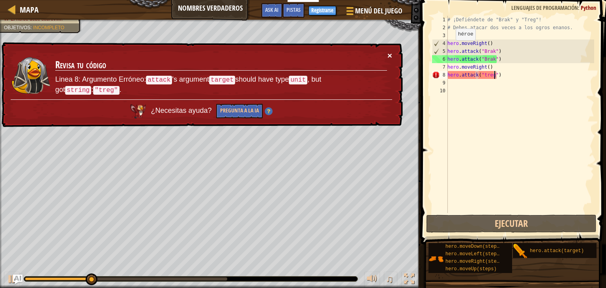
click at [388, 51] on button "×" at bounding box center [389, 55] width 5 height 8
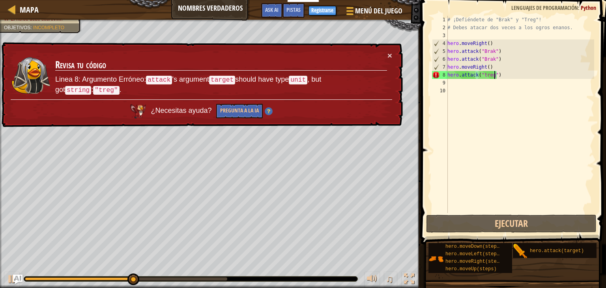
click at [508, 79] on div "# ¡Defiéndete de "Brak" y "Treg"! # Debes atacar dos veces a los ogros enanos. …" at bounding box center [520, 122] width 148 height 213
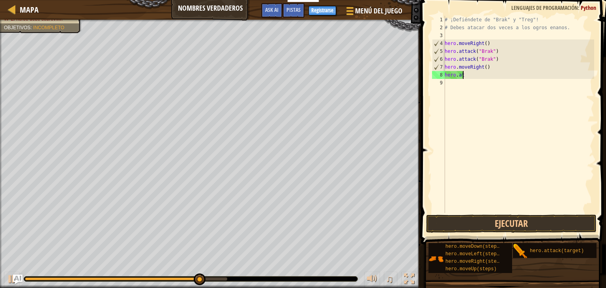
type textarea "h"
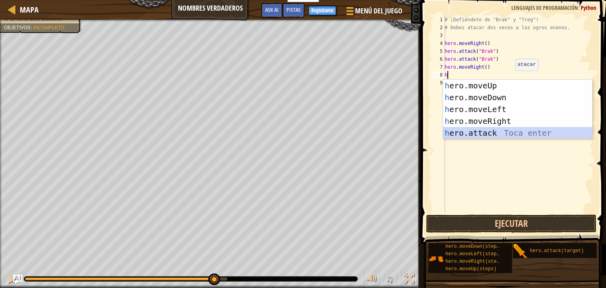
click at [498, 135] on div "h ero.moveUp Toca enter h ero.moveDown Toca enter h ero.moveLeft Toca enter h e…" at bounding box center [517, 121] width 149 height 83
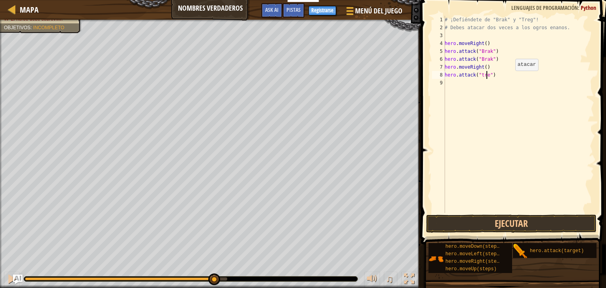
scroll to position [4, 3]
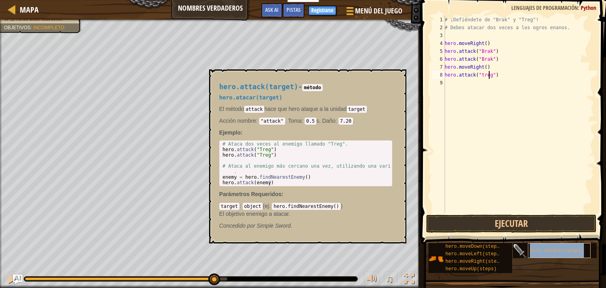
click at [558, 250] on span "hero.attack(target)" at bounding box center [557, 251] width 54 height 6
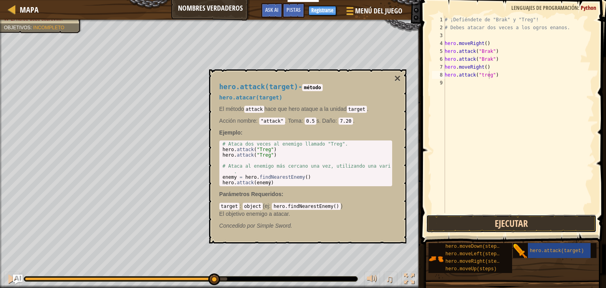
click at [558, 220] on button "Ejecutar" at bounding box center [511, 224] width 170 height 18
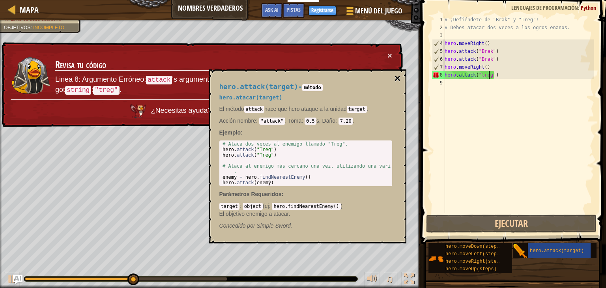
click at [397, 77] on button "×" at bounding box center [397, 78] width 6 height 11
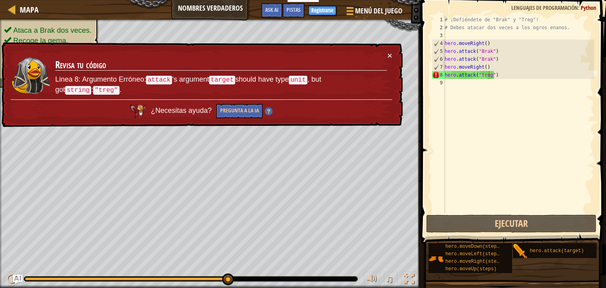
click at [387, 52] on td "Revisa tu código Linea 8: Argumento Erróneo: attack 's argument target should h…" at bounding box center [221, 75] width 333 height 48
click at [504, 74] on div "# ¡Defiéndete de "Brak" y "Treg"! # Debes atacar dos veces a los ogros enanos. …" at bounding box center [518, 122] width 151 height 213
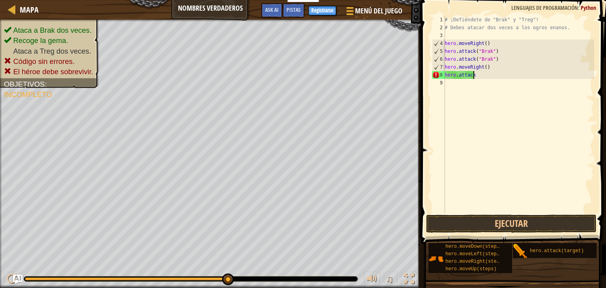
scroll to position [4, 1]
type textarea "h"
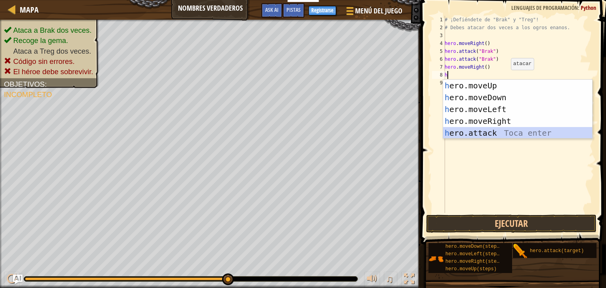
click at [503, 130] on div "h ero.moveUp Toca enter h ero.moveDown Toca enter h ero.moveLeft Toca enter h e…" at bounding box center [517, 121] width 149 height 83
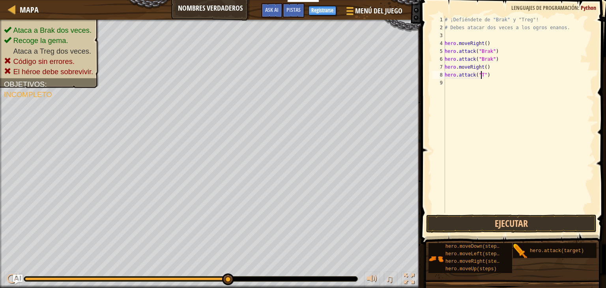
scroll to position [4, 3]
type textarea "hero.attack("Treg")"
click at [448, 84] on div "# ¡Defiéndete de "Brak" y "Treg"! # Debes atacar dos veces a los ogros enanos. …" at bounding box center [518, 122] width 151 height 213
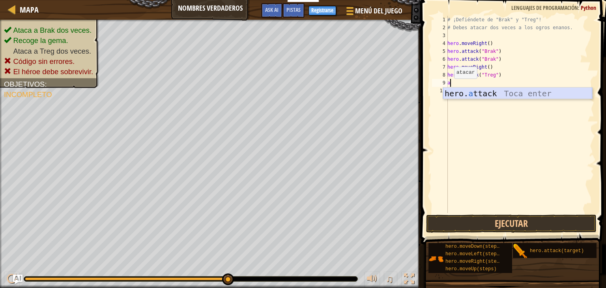
click at [451, 91] on div "hero. a ttack Toca enter" at bounding box center [517, 106] width 149 height 36
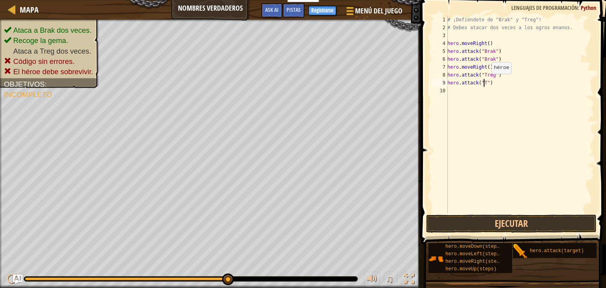
scroll to position [4, 3]
type textarea "hero.attack("Treg")"
click at [451, 92] on div "# ¡Defiéndete de "Brak" y "Treg"! # Debes atacar dos veces a los ogros enanos. …" at bounding box center [520, 122] width 148 height 213
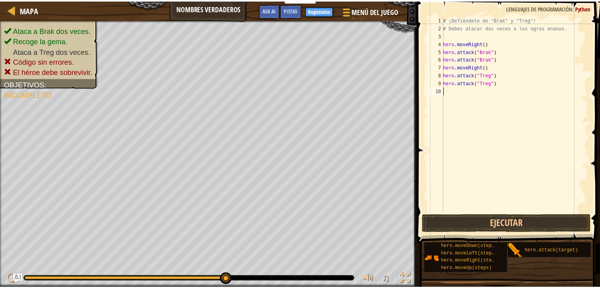
scroll to position [4, 0]
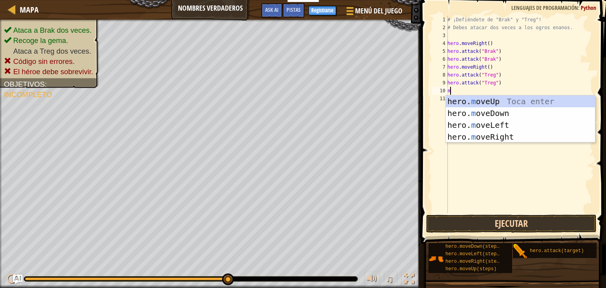
type textarea "m"
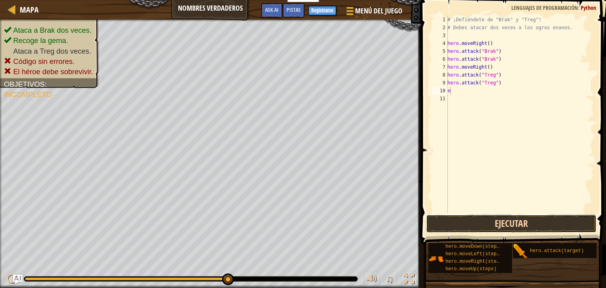
click at [493, 221] on button "Ejecutar" at bounding box center [511, 224] width 170 height 18
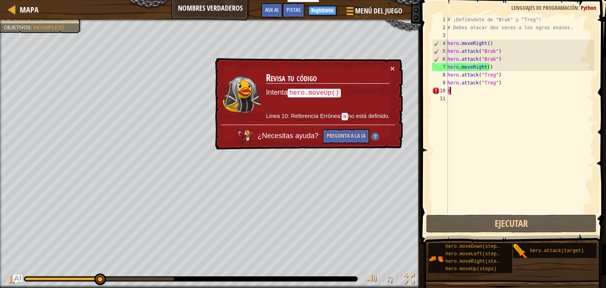
click at [486, 95] on div "# ¡Defiéndete de "Brak" y "Treg"! # Debes atacar dos veces a los ogros enanos. …" at bounding box center [520, 122] width 148 height 213
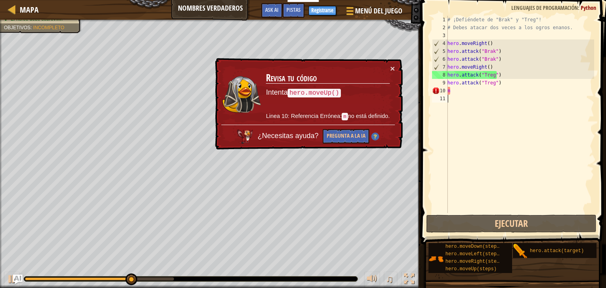
type textarea "m"
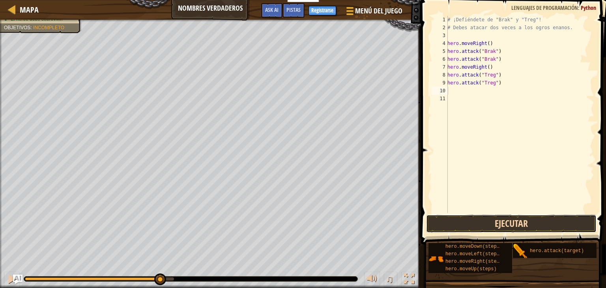
click at [485, 224] on button "Ejecutar" at bounding box center [511, 224] width 170 height 18
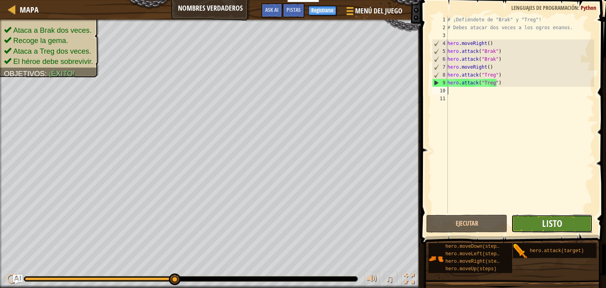
click at [561, 221] on span "Listo" at bounding box center [552, 223] width 20 height 13
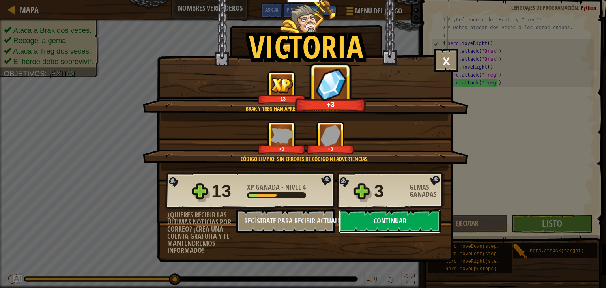
click at [427, 217] on button "Continuar" at bounding box center [390, 222] width 102 height 24
select select "es-419"
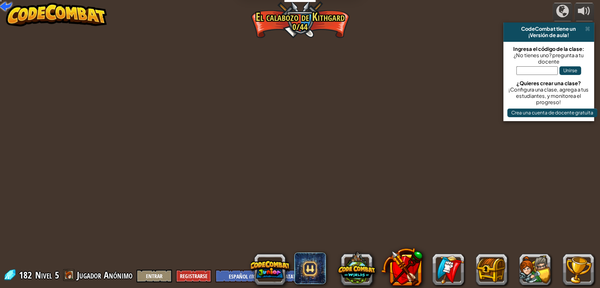
select select "es-419"
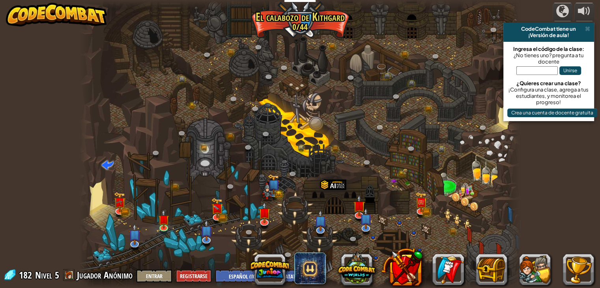
select select "es-419"
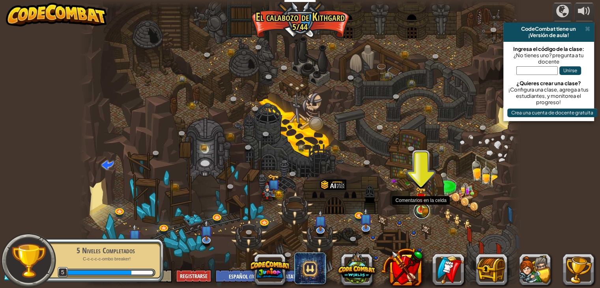
click at [420, 212] on link at bounding box center [422, 211] width 16 height 16
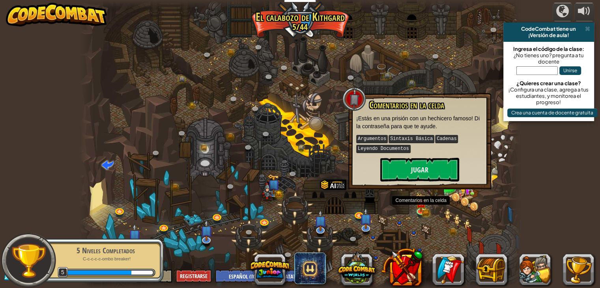
click at [435, 139] on kbd "Cadenas" at bounding box center [446, 139] width 23 height 8
click at [437, 168] on button "Jugar" at bounding box center [419, 170] width 79 height 24
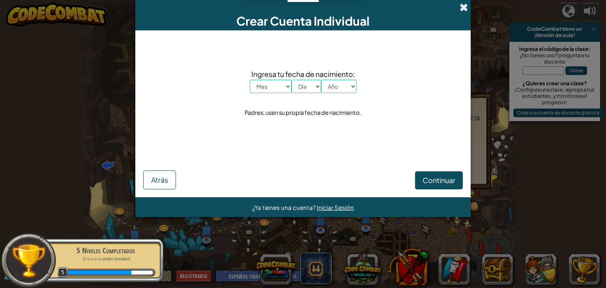
click at [462, 5] on span at bounding box center [464, 7] width 8 height 8
